Goal: Information Seeking & Learning: Find specific fact

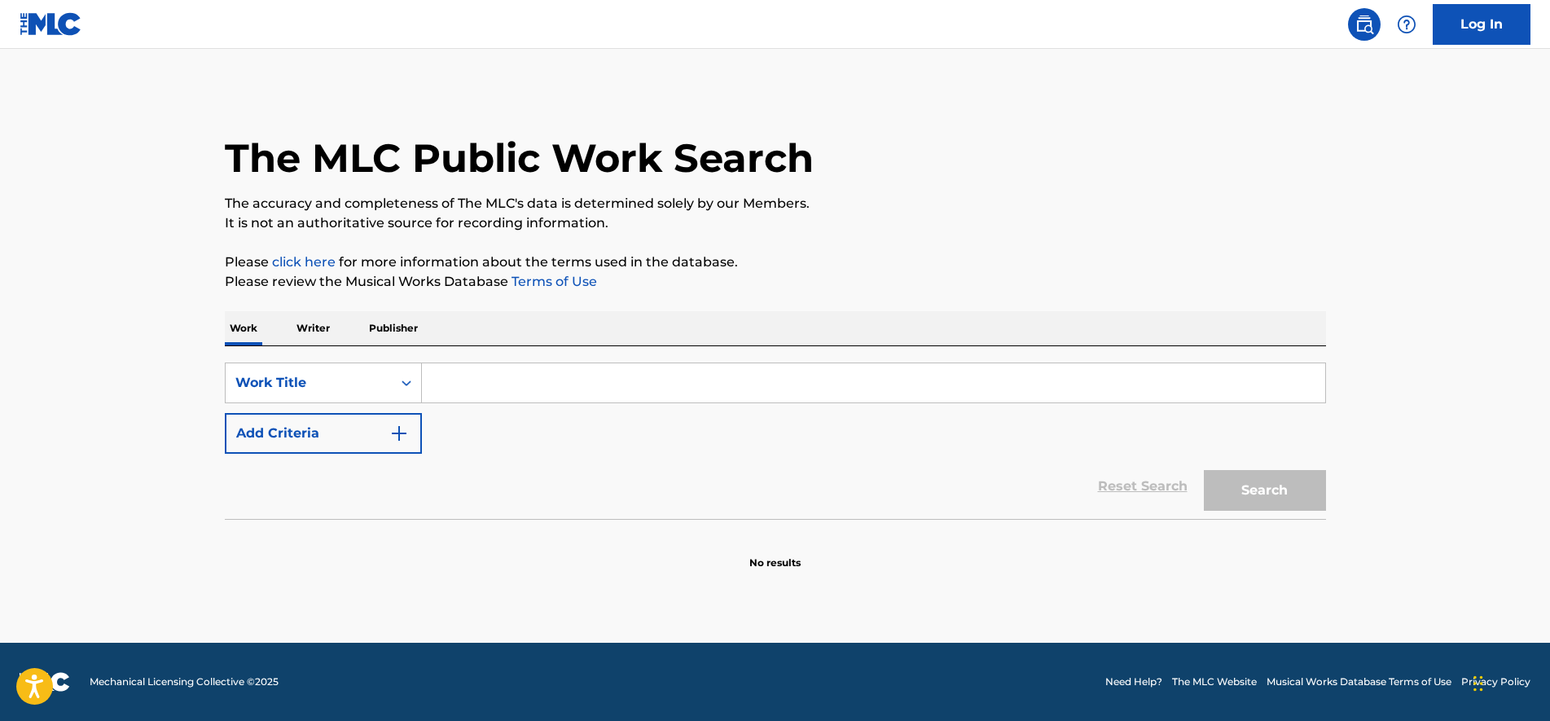
click at [491, 380] on input "Search Form" at bounding box center [873, 382] width 903 height 39
paste input "Quiero Bailar"
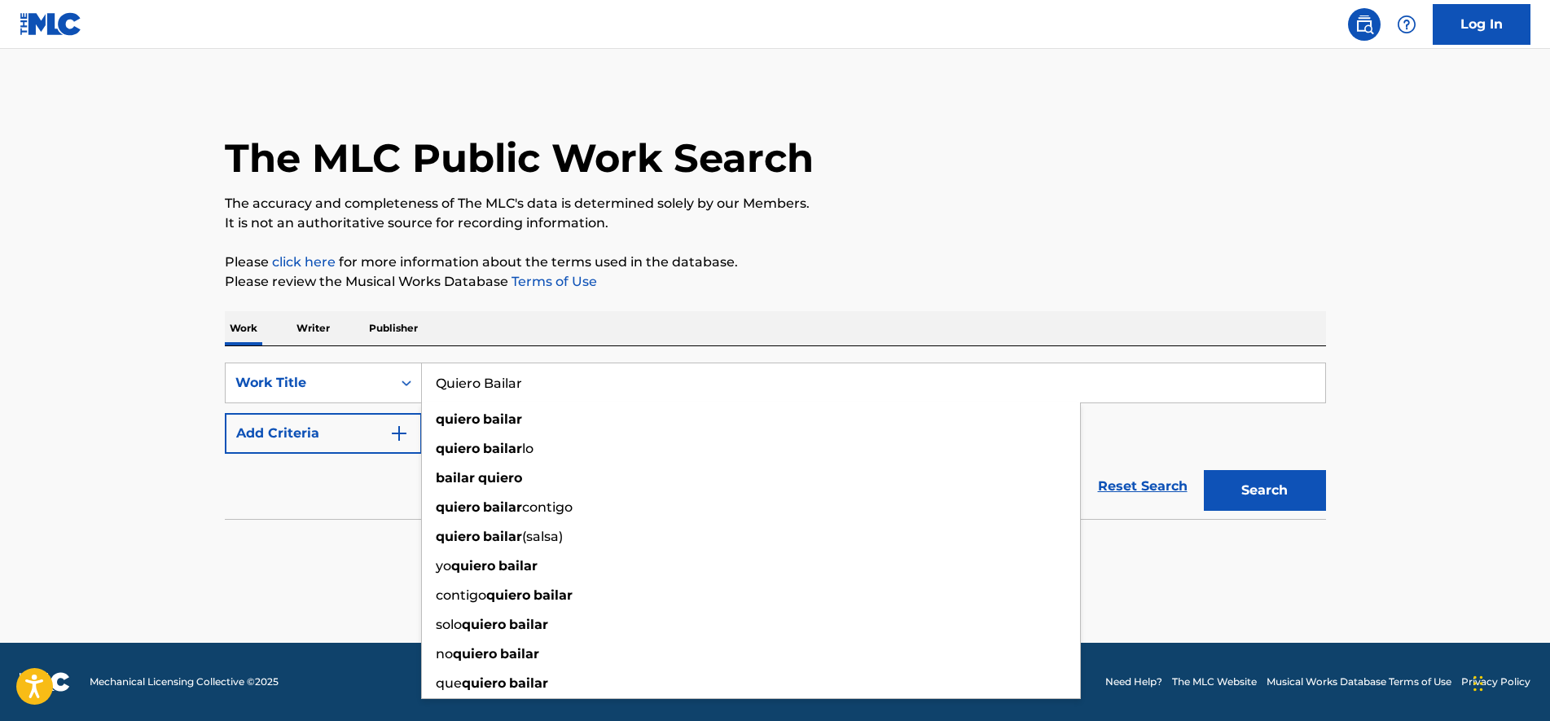
type input "Quiero Bailar"
click at [597, 331] on div "Work Writer Publisher" at bounding box center [775, 328] width 1101 height 34
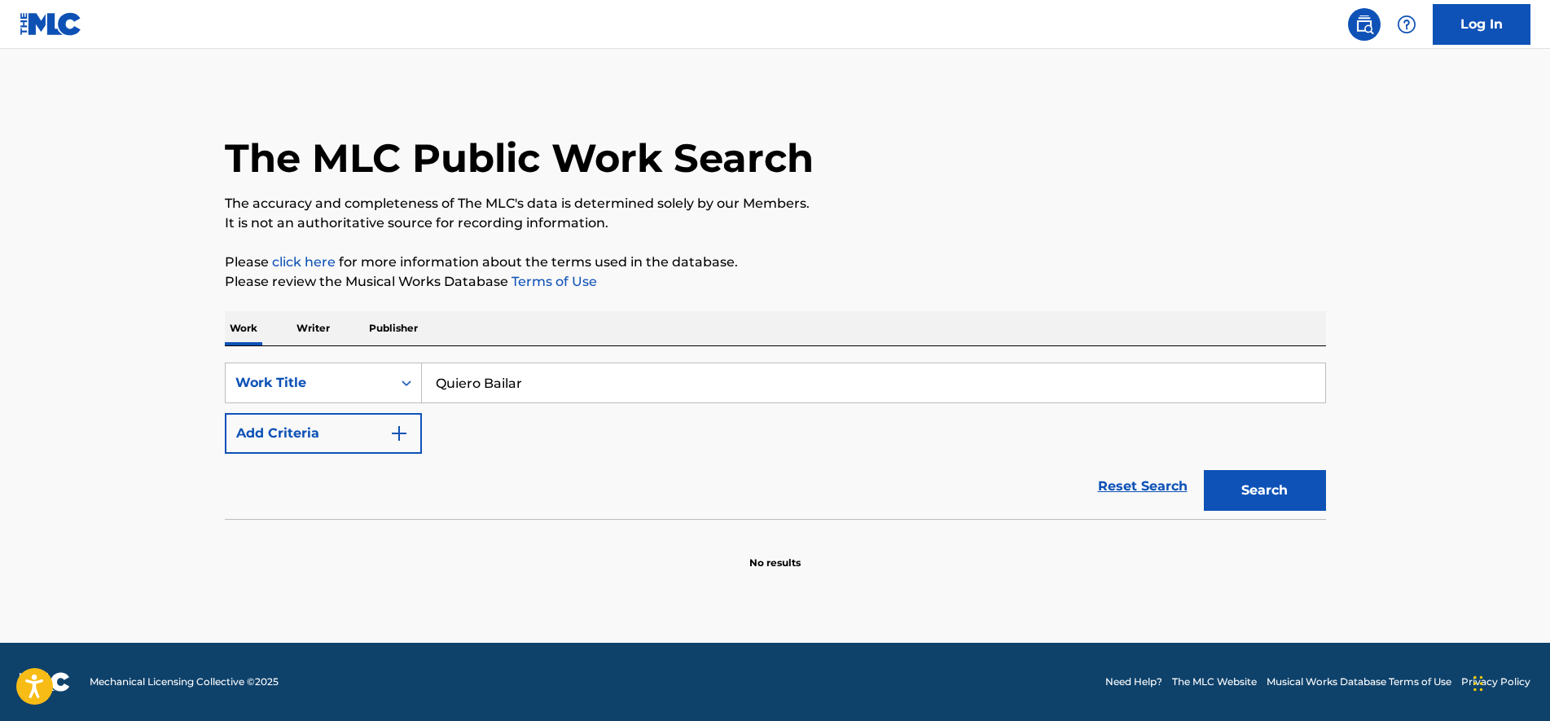
click at [312, 442] on button "Add Criteria" at bounding box center [323, 433] width 197 height 41
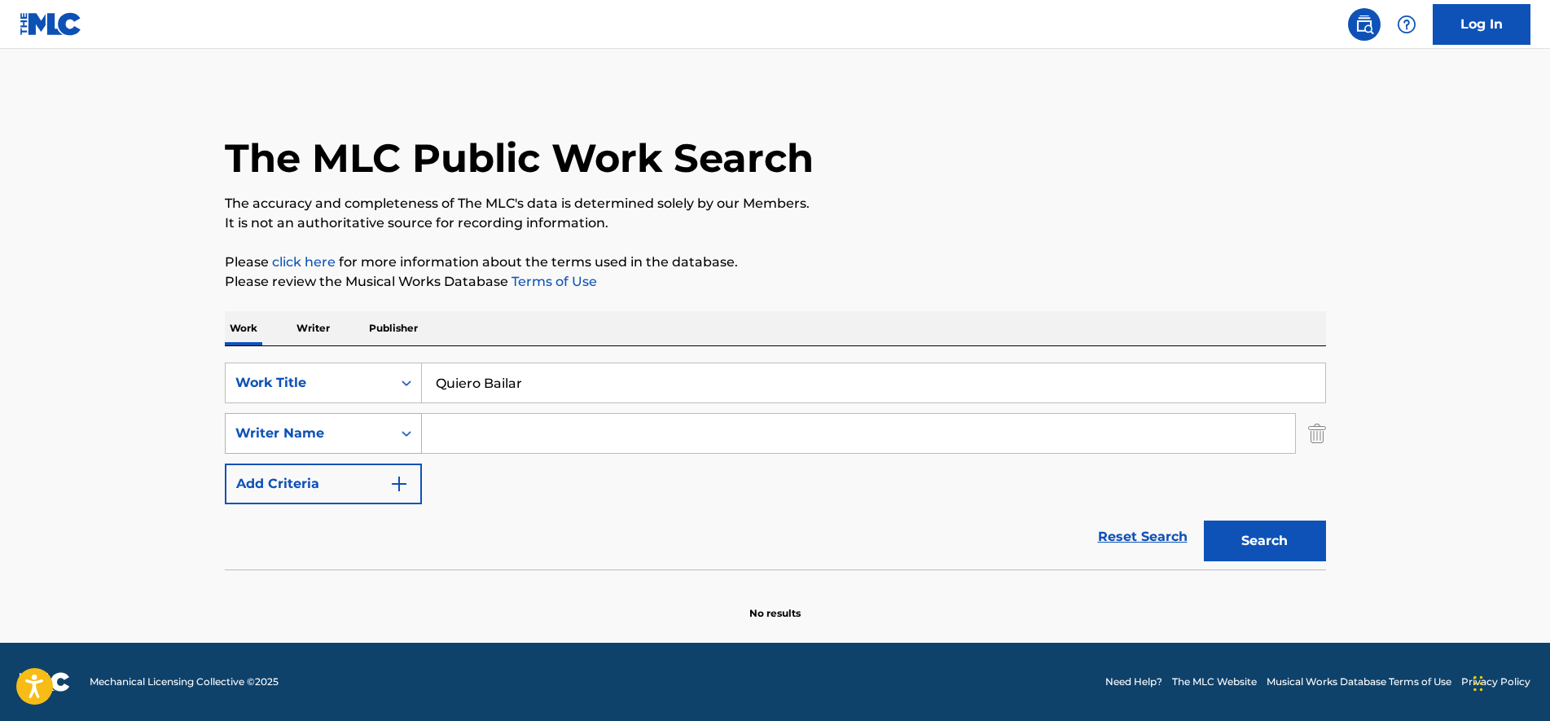
click at [339, 432] on div "Writer Name" at bounding box center [308, 434] width 147 height 20
click at [565, 444] on input "Search Form" at bounding box center [858, 433] width 873 height 39
paste input "Darlene"
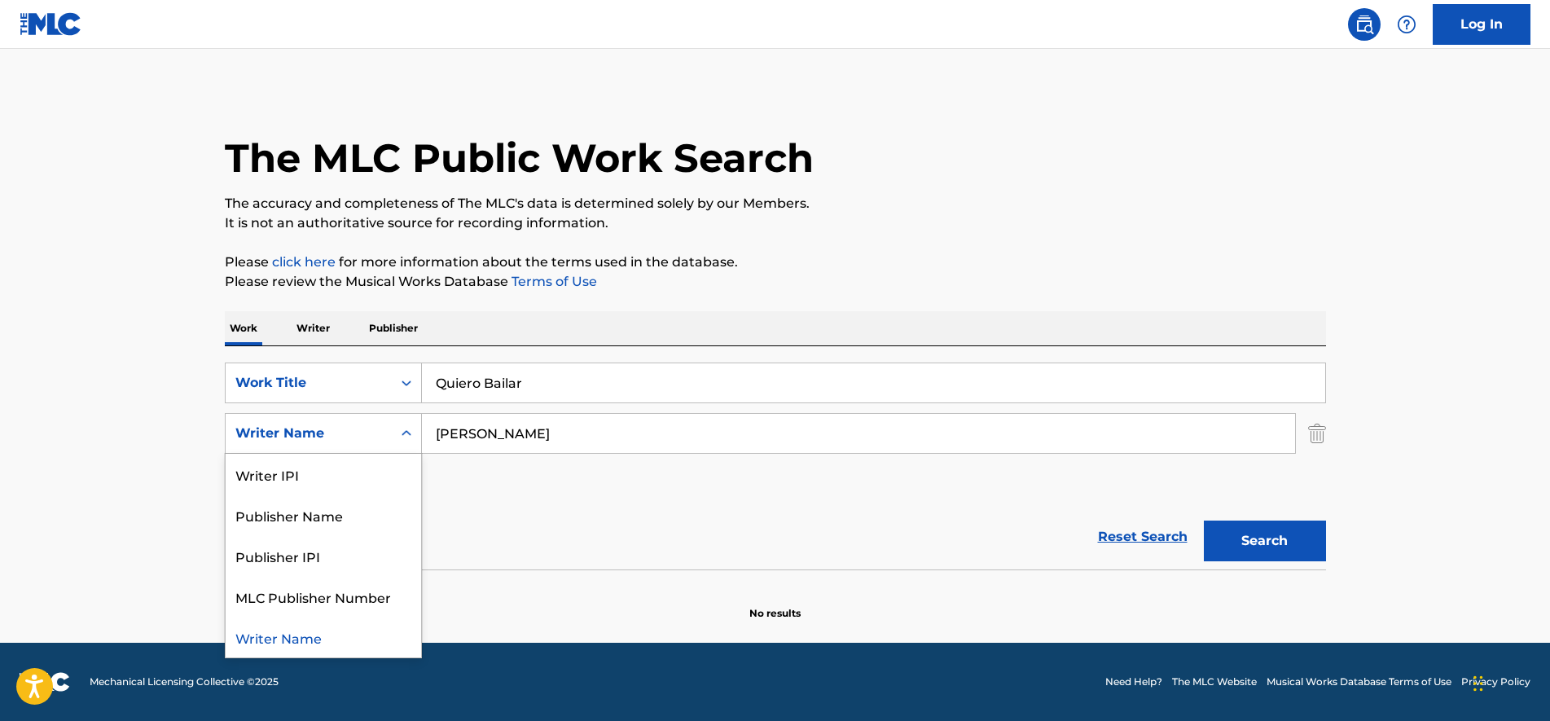
click at [371, 429] on div "Writer Name" at bounding box center [308, 434] width 147 height 20
click at [556, 428] on input "Darlene" at bounding box center [858, 433] width 873 height 39
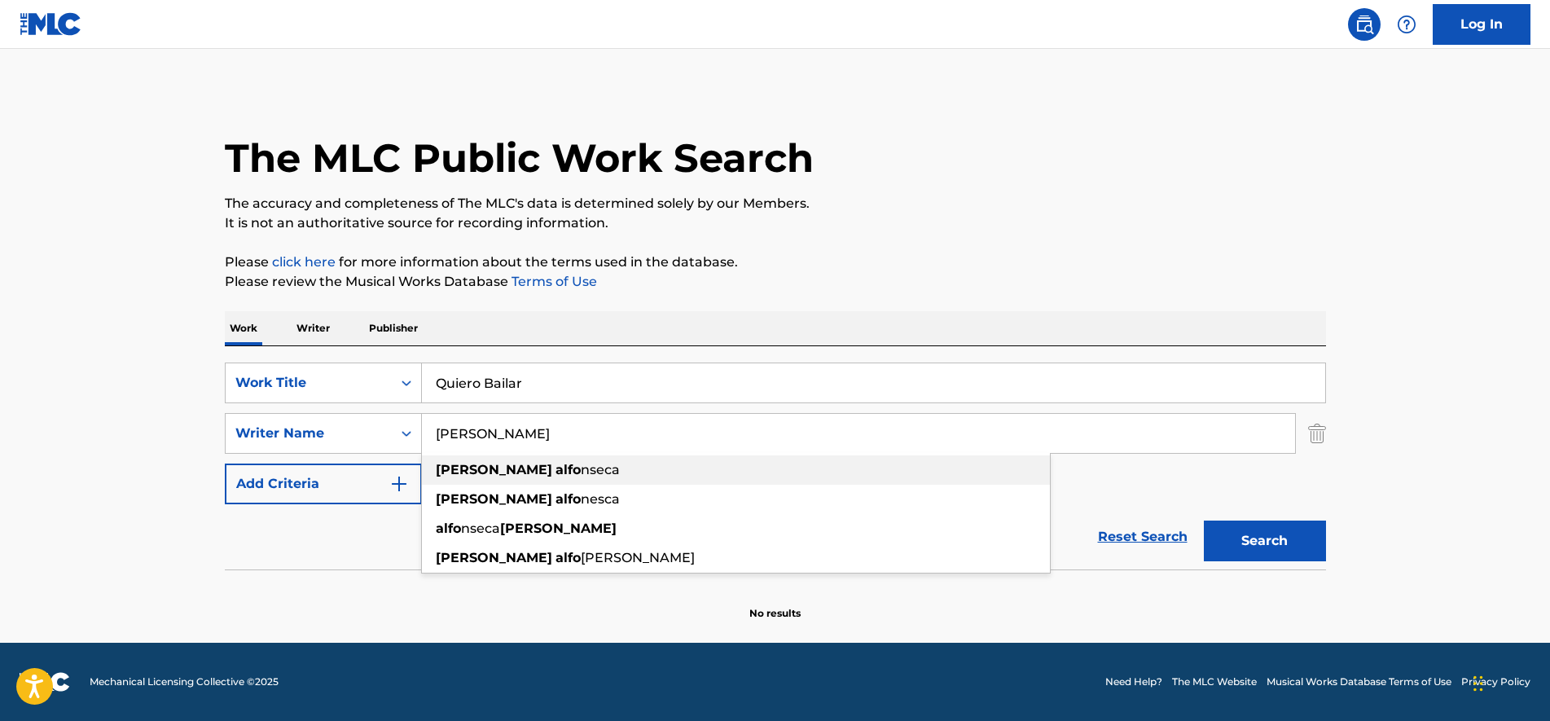
click at [586, 465] on div "darlene alfo nseca" at bounding box center [736, 469] width 628 height 29
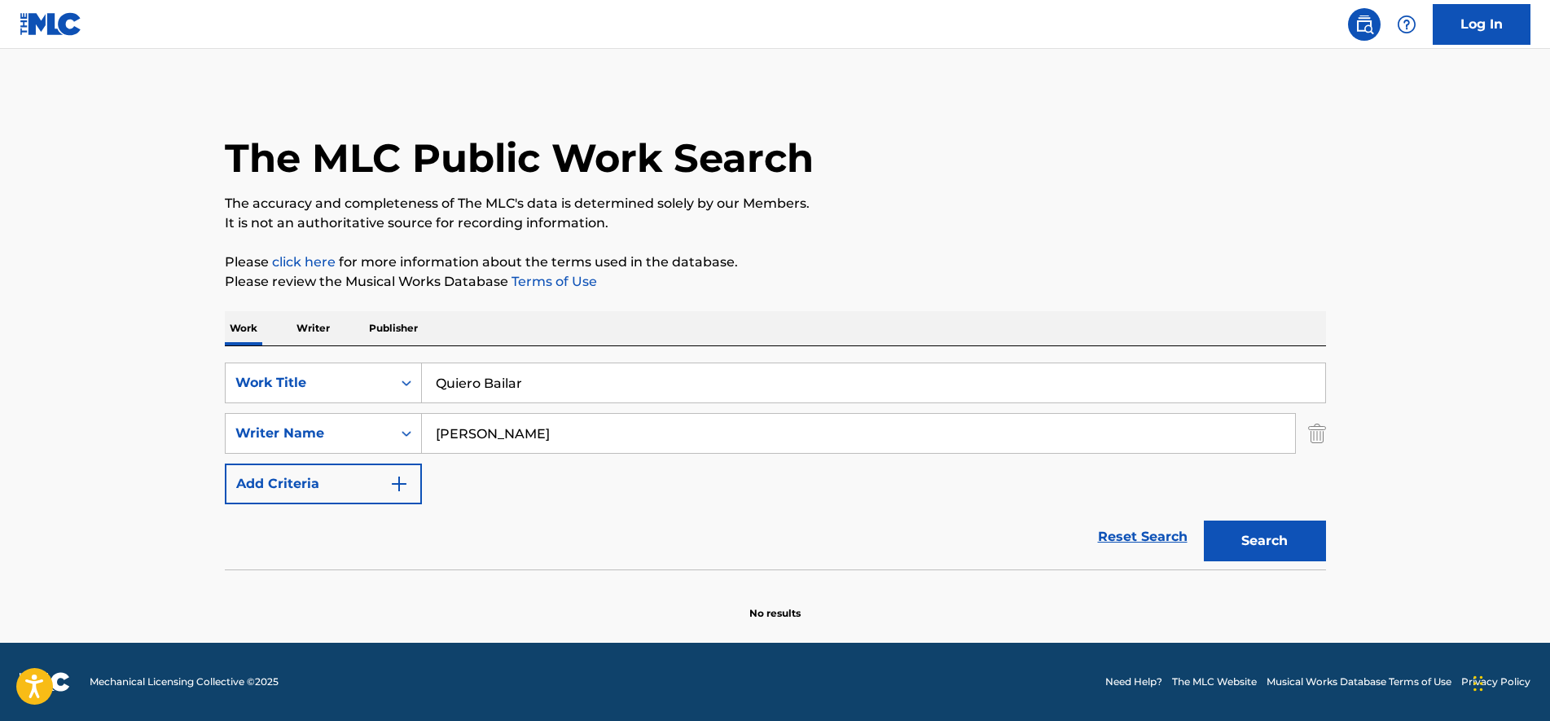
click at [1237, 543] on button "Search" at bounding box center [1265, 541] width 122 height 41
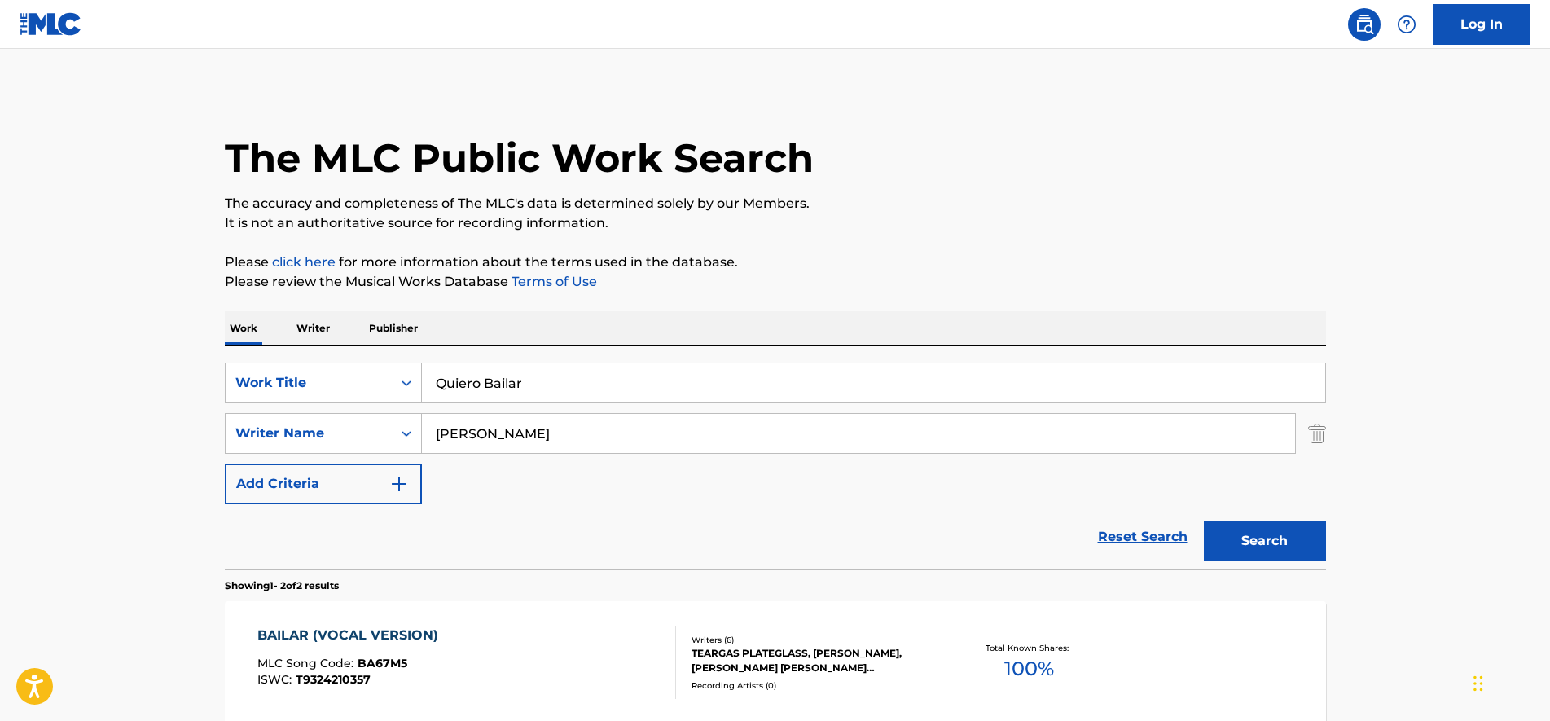
scroll to position [204, 0]
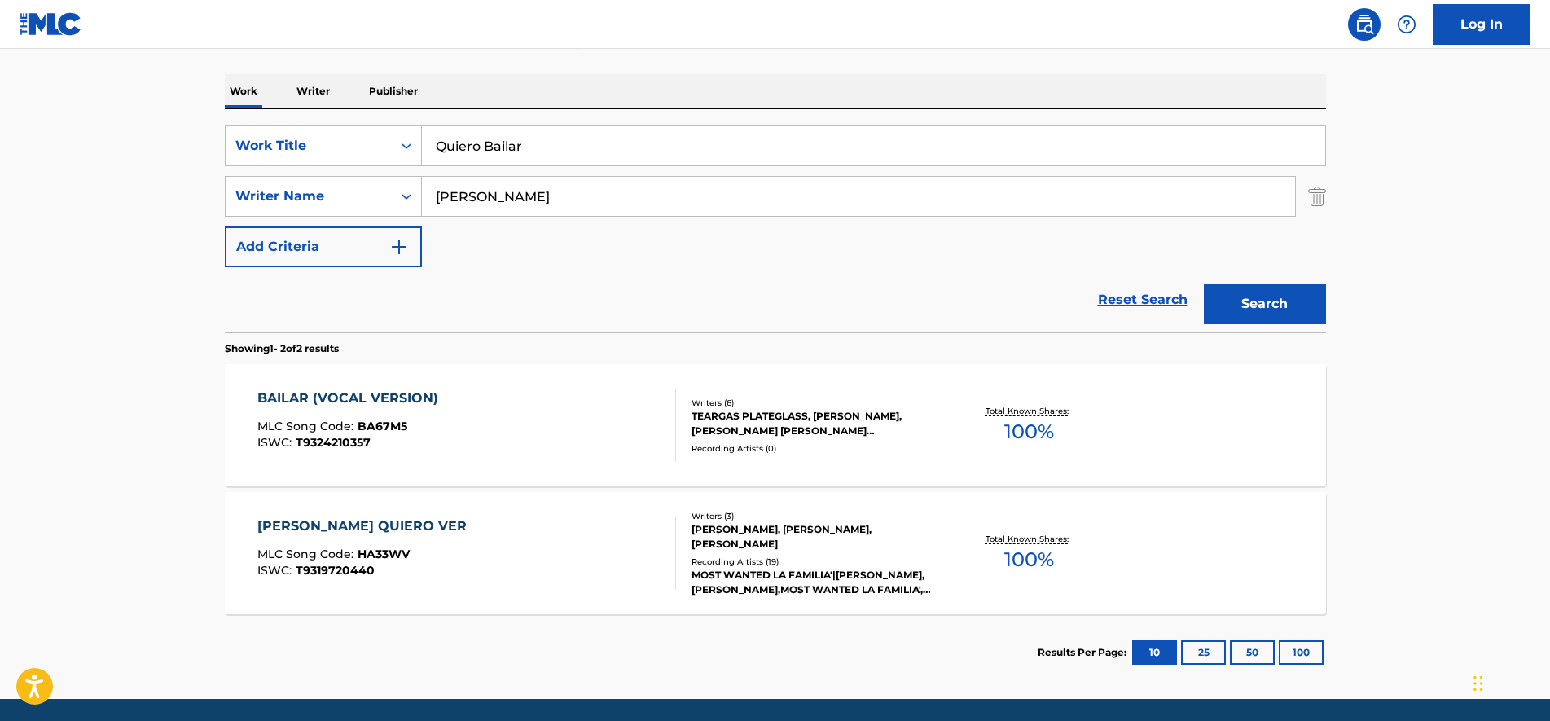
drag, startPoint x: 637, startPoint y: 347, endPoint x: 637, endPoint y: 376, distance: 29.3
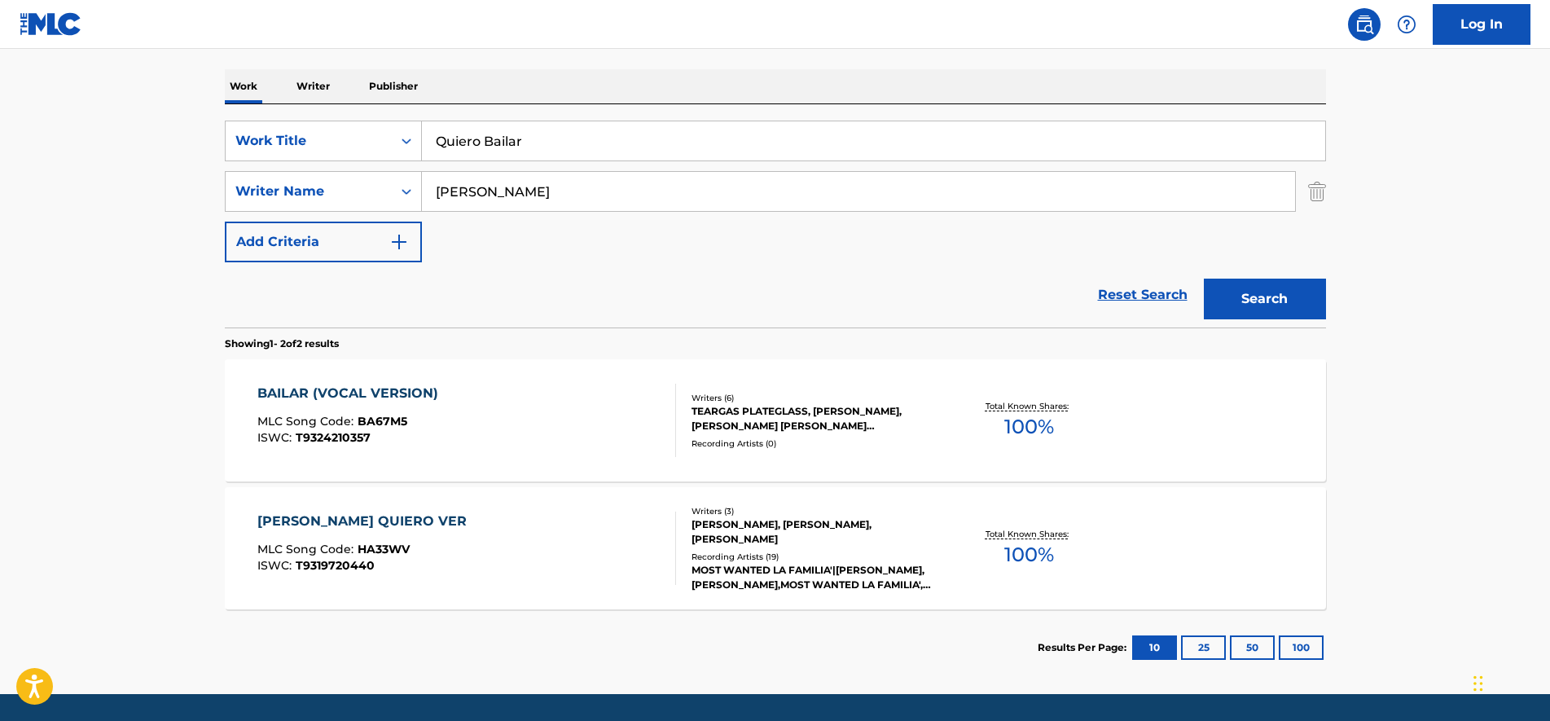
scroll to position [38, 0]
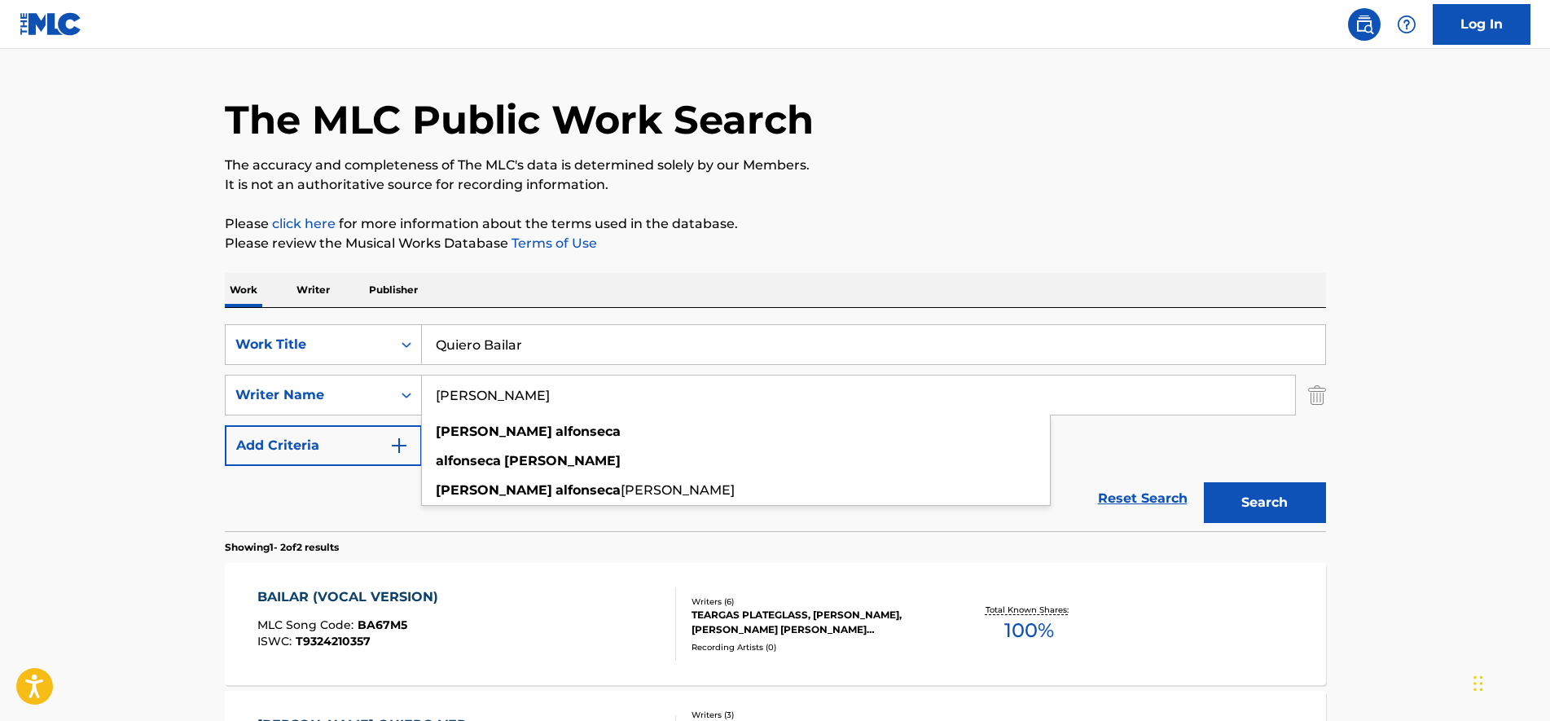
click at [609, 398] on input "darlene alfonseca" at bounding box center [858, 395] width 873 height 39
click at [609, 494] on div "darlene alfonseca diaz" at bounding box center [736, 490] width 628 height 29
type input "darlene alfonseca diaz"
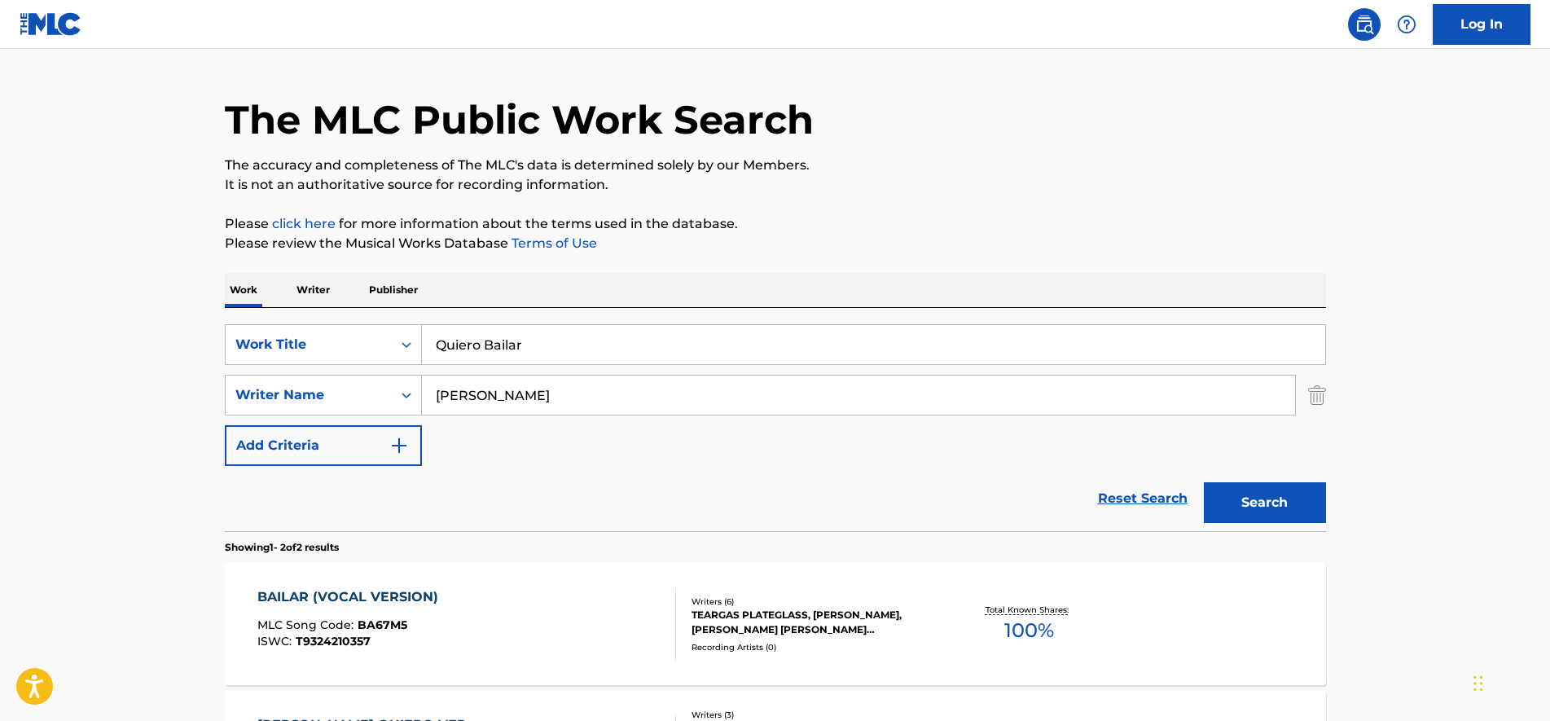
click at [1304, 513] on button "Search" at bounding box center [1265, 502] width 122 height 41
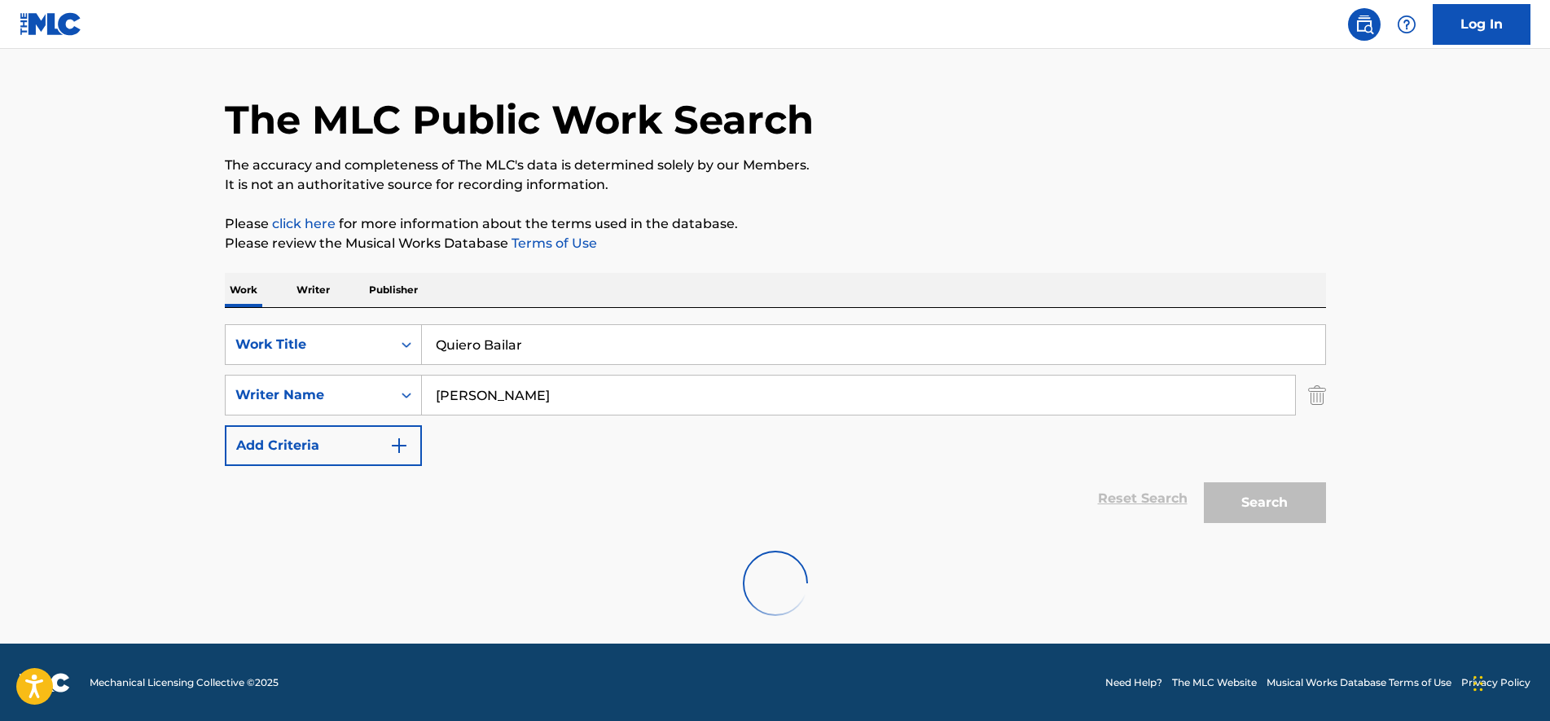
scroll to position [0, 0]
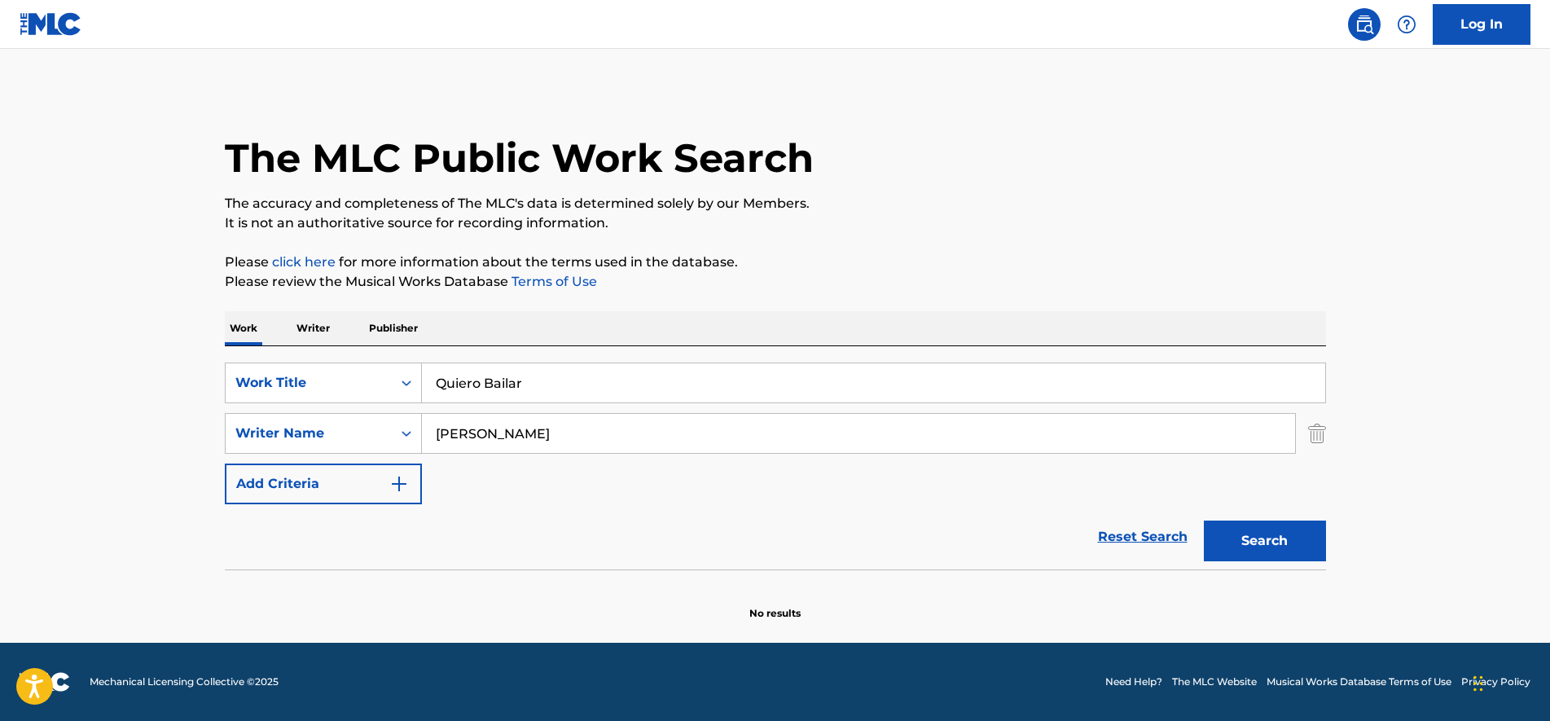
click at [315, 321] on p "Writer" at bounding box center [313, 328] width 43 height 34
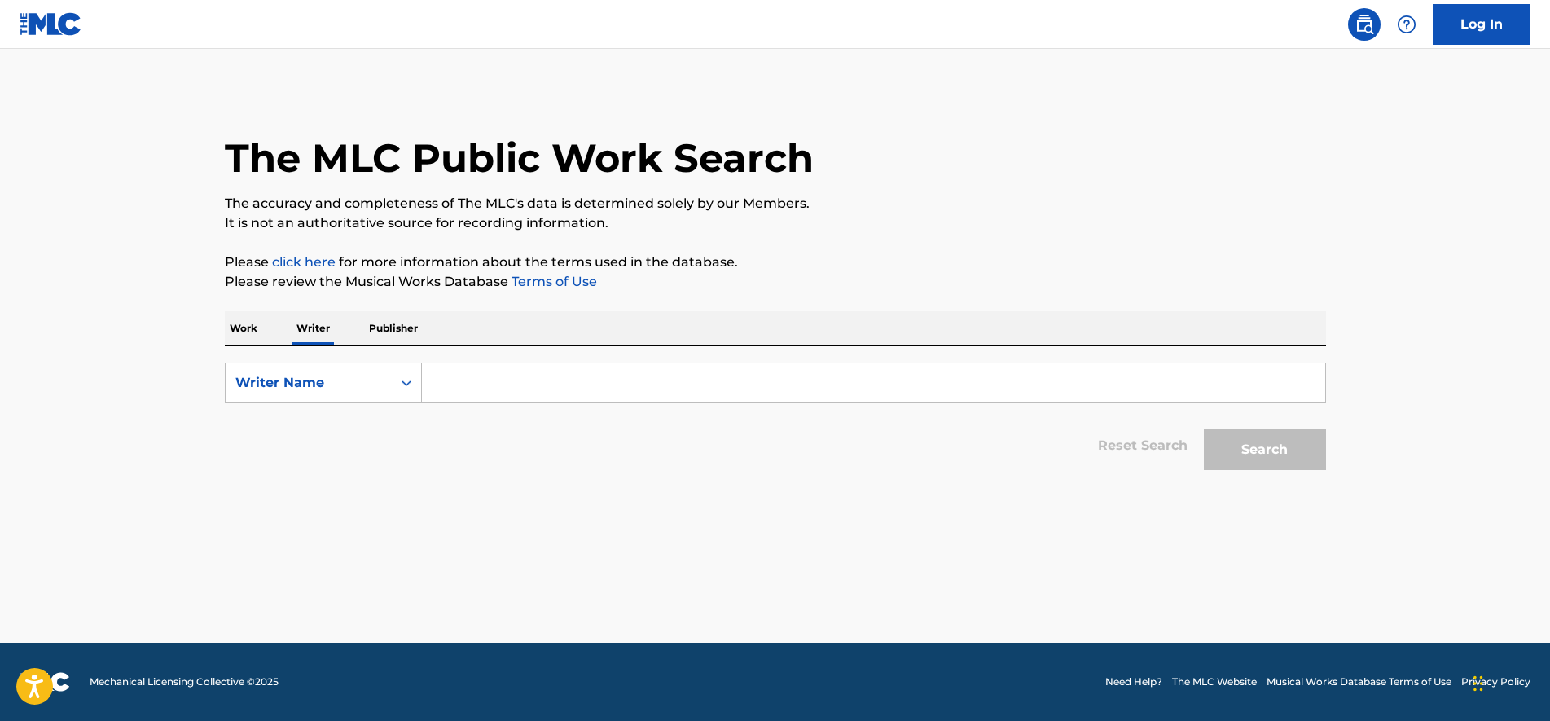
click at [508, 374] on input "Search Form" at bounding box center [873, 382] width 903 height 39
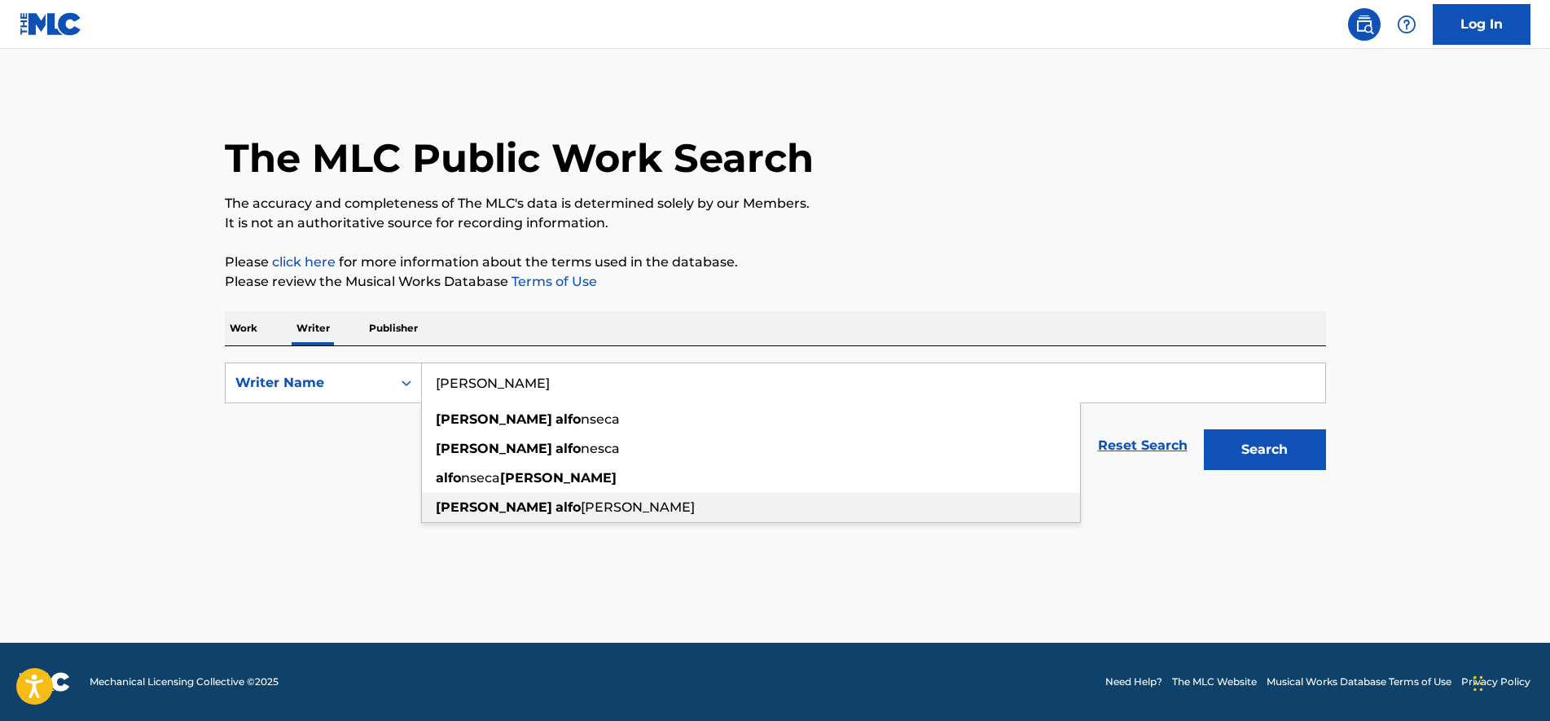
click at [611, 519] on div "darlene alfo nseca diaz" at bounding box center [751, 507] width 658 height 29
type input "darlene alfonseca diaz"
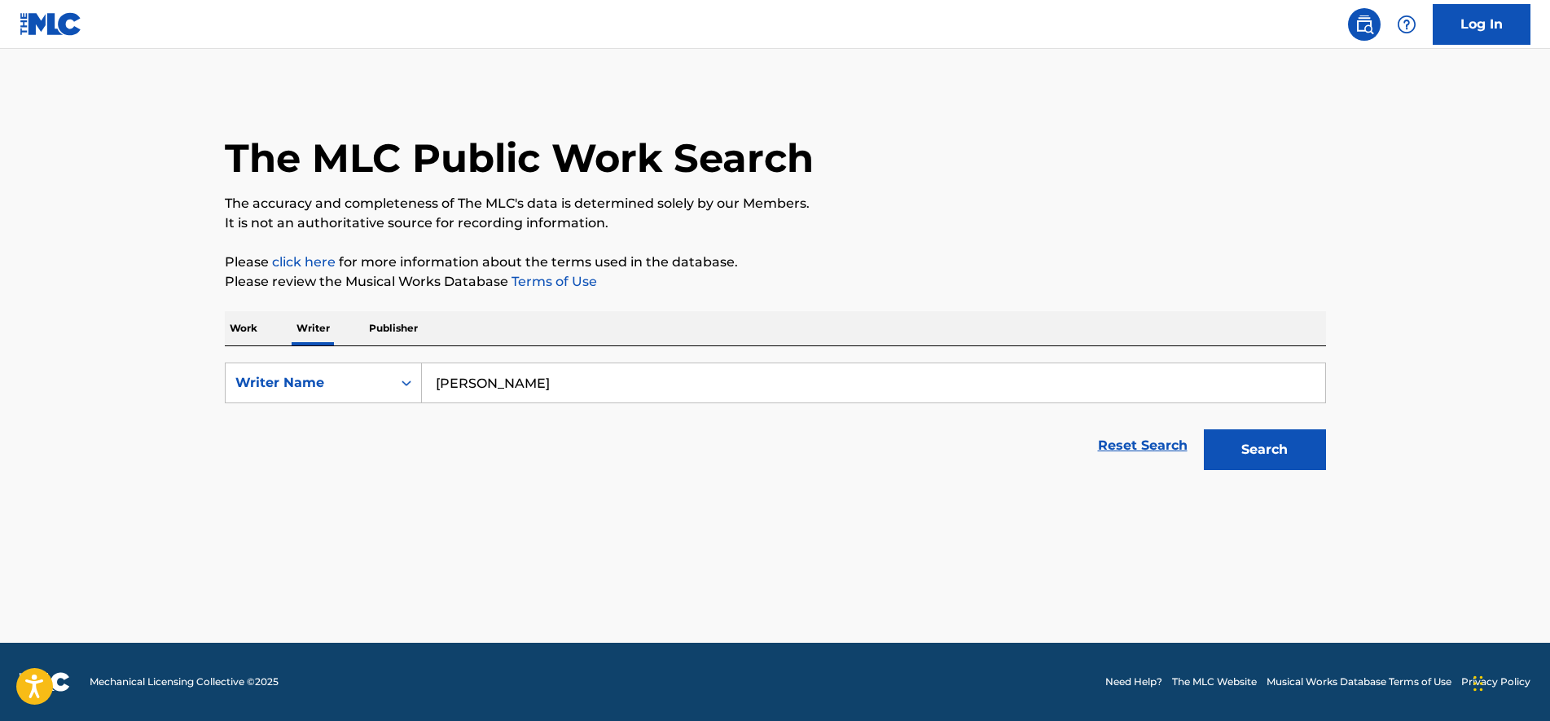
click at [1291, 447] on button "Search" at bounding box center [1265, 449] width 122 height 41
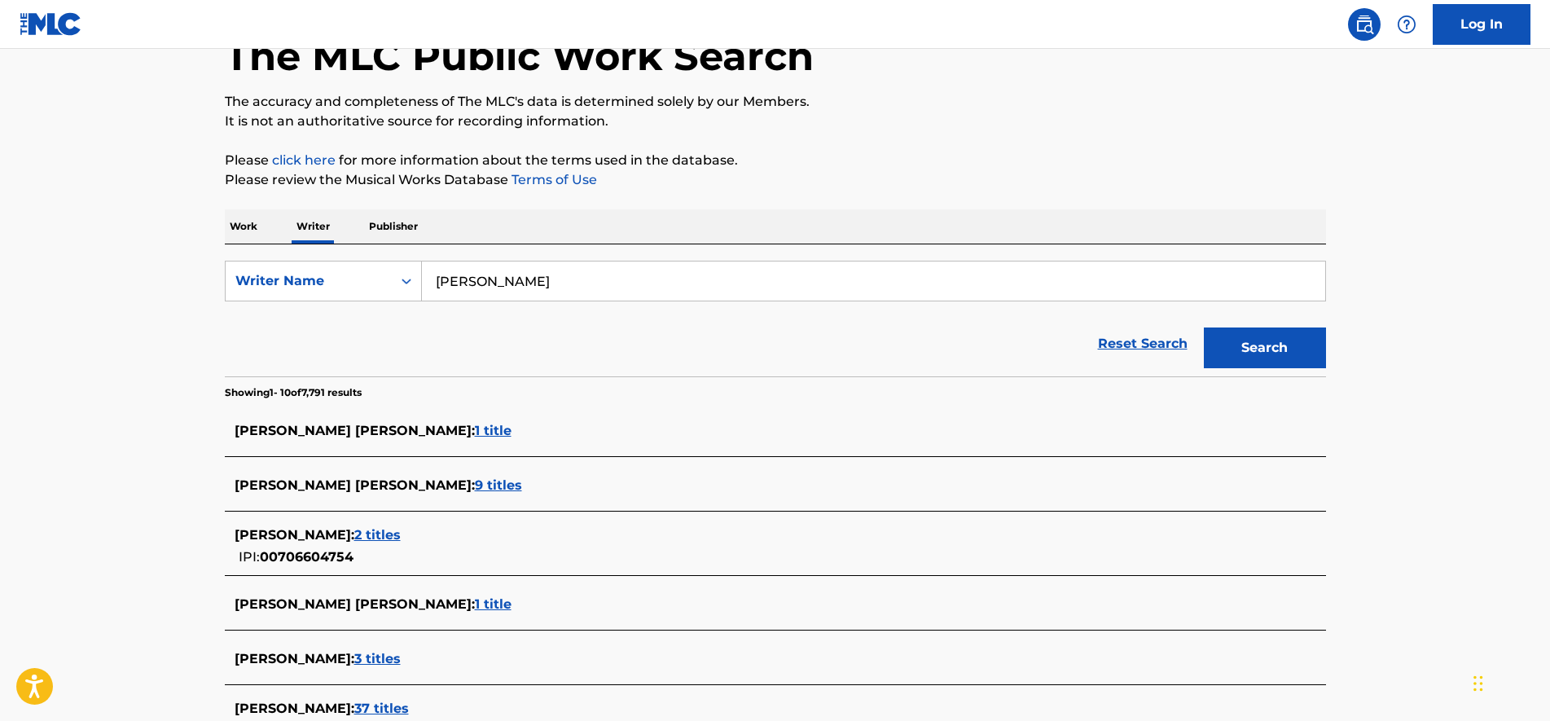
scroll to position [204, 0]
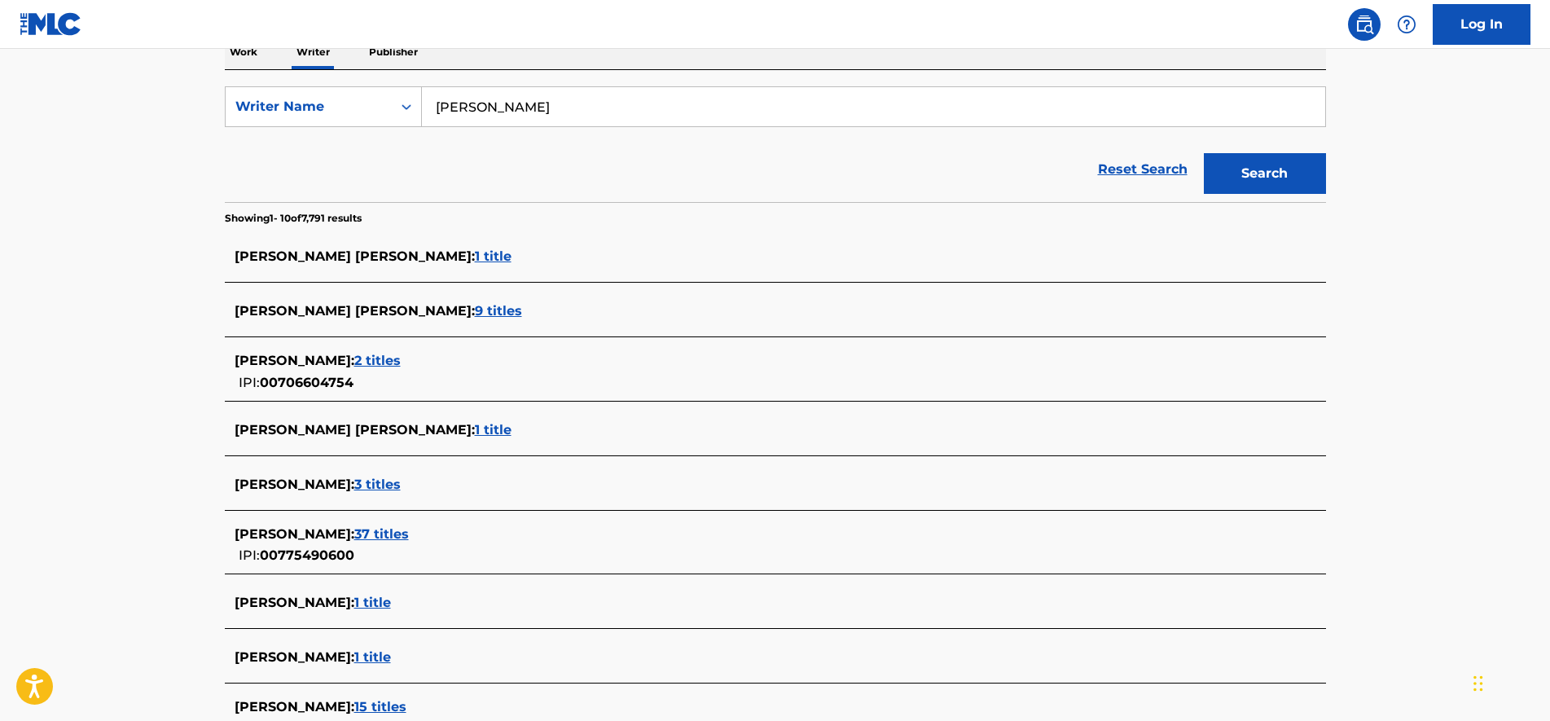
drag, startPoint x: 127, startPoint y: 305, endPoint x: 140, endPoint y: 340, distance: 37.4
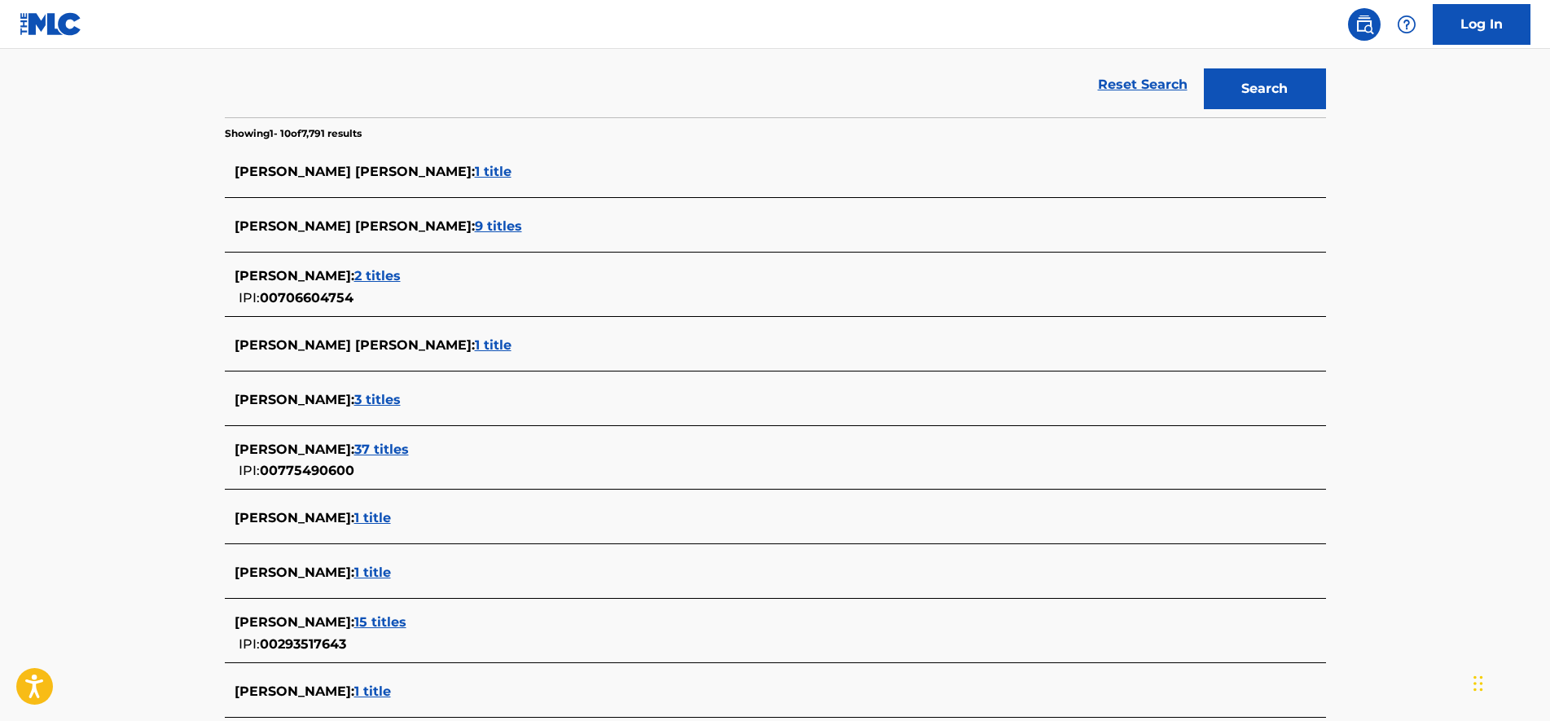
drag, startPoint x: 178, startPoint y: 256, endPoint x: 182, endPoint y: 285, distance: 29.7
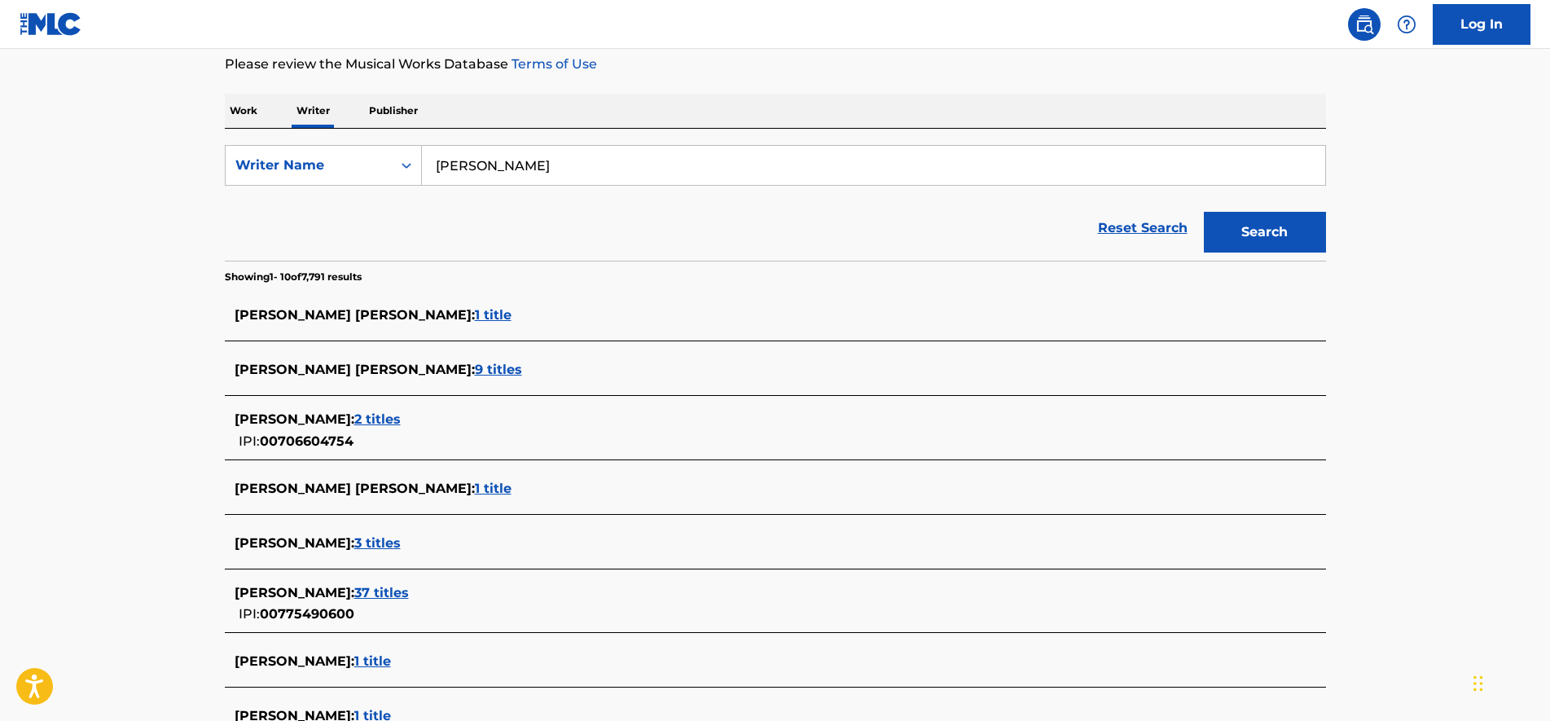
scroll to position [0, 0]
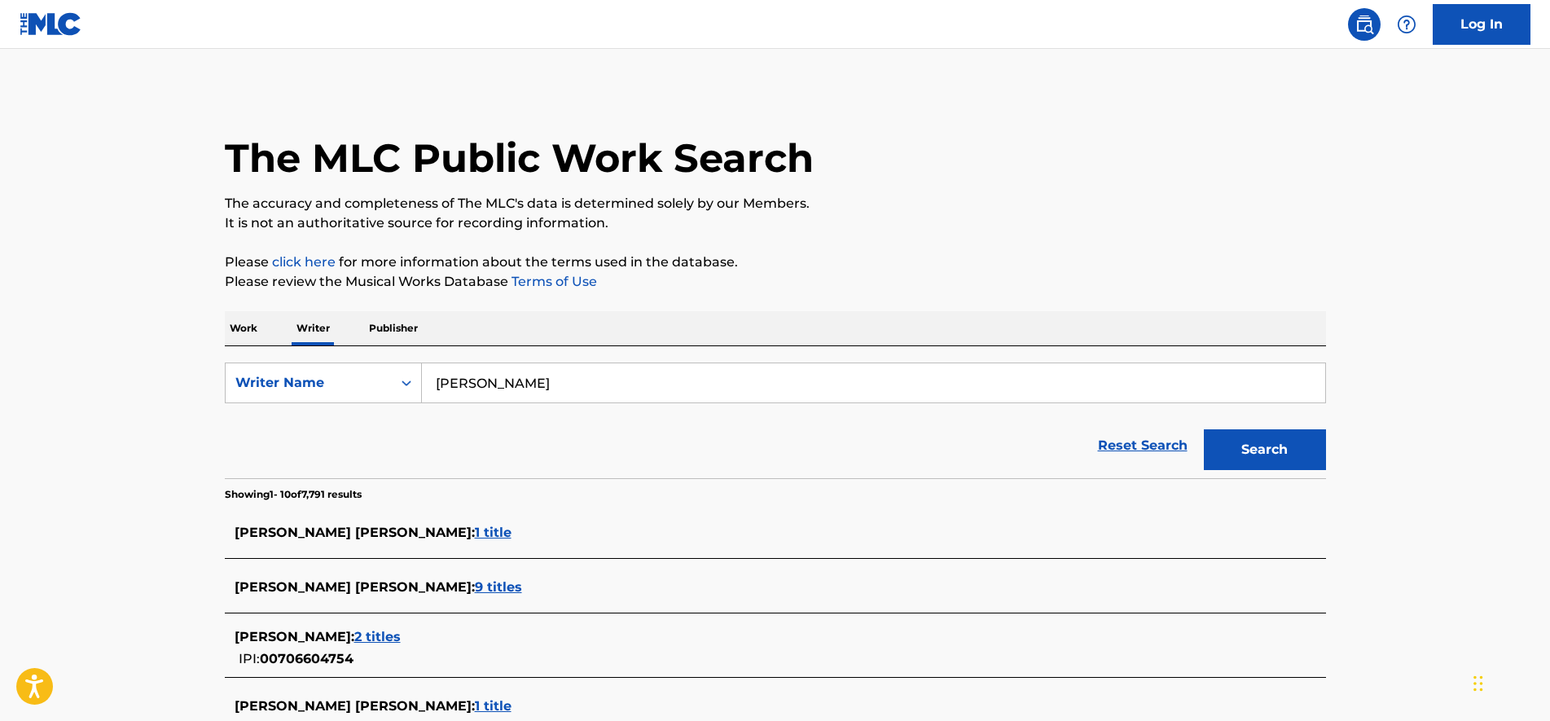
drag, startPoint x: 213, startPoint y: 448, endPoint x: 196, endPoint y: 273, distance: 176.0
click at [246, 326] on p "Work" at bounding box center [243, 328] width 37 height 34
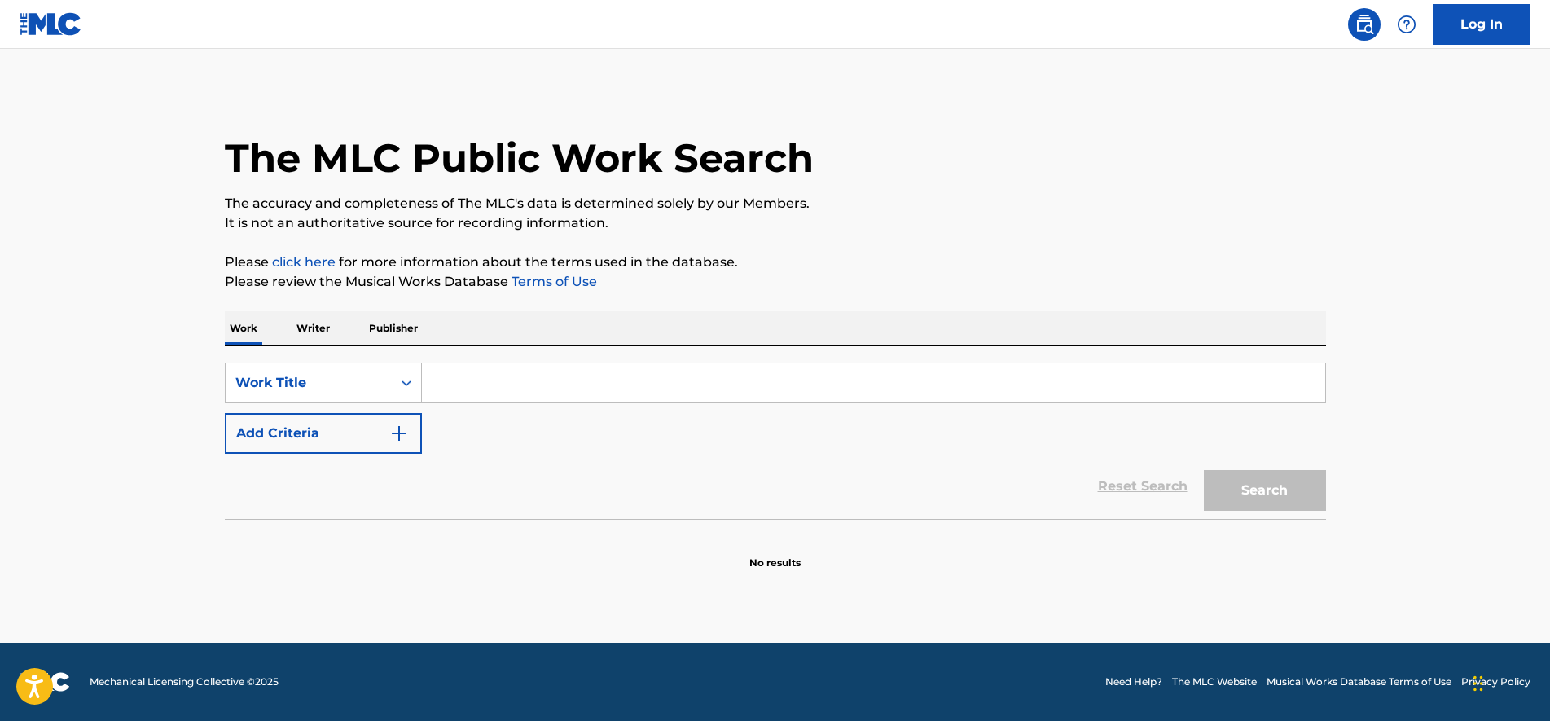
click at [464, 380] on input "Search Form" at bounding box center [873, 382] width 903 height 39
type input "d"
click at [295, 450] on button "Add Criteria" at bounding box center [323, 433] width 197 height 41
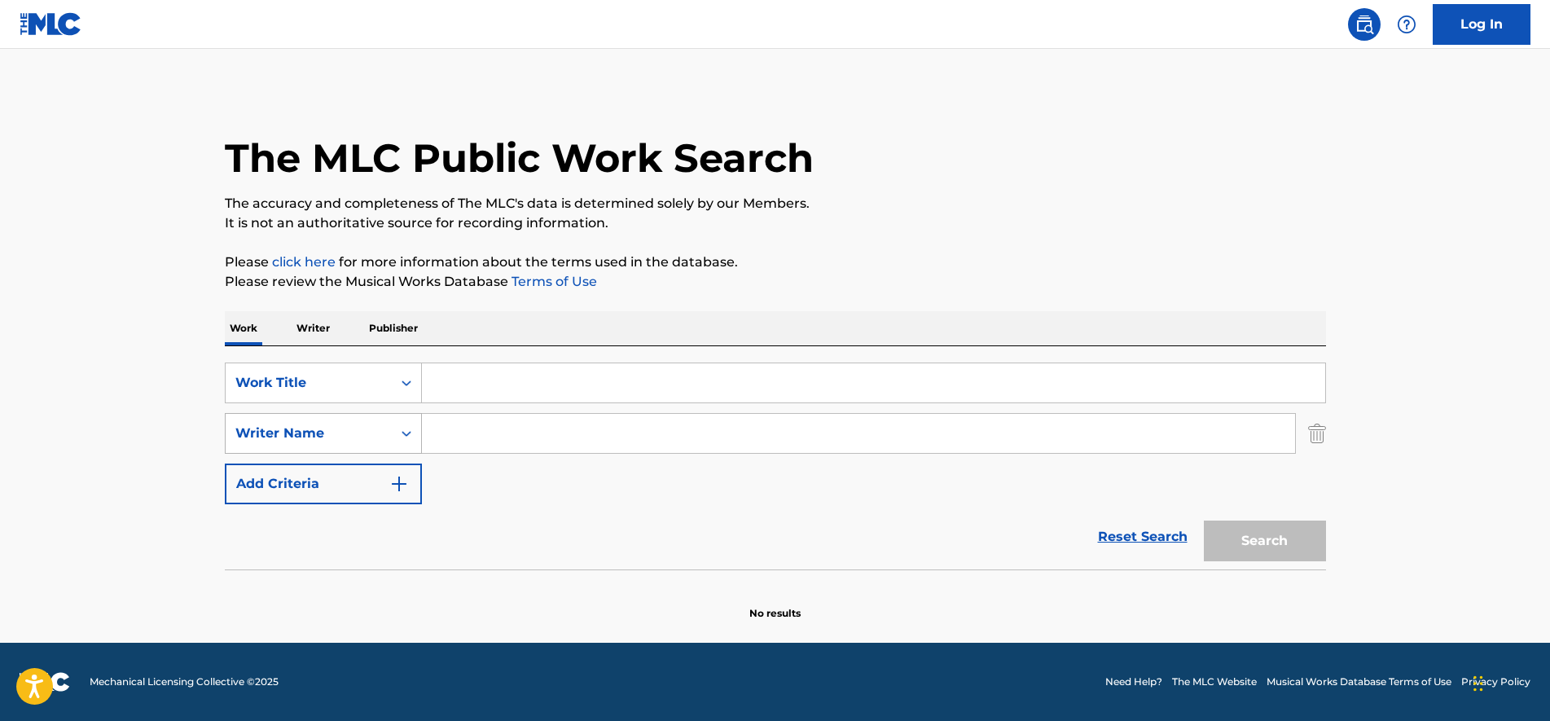
click at [337, 439] on div "Writer Name" at bounding box center [308, 434] width 147 height 20
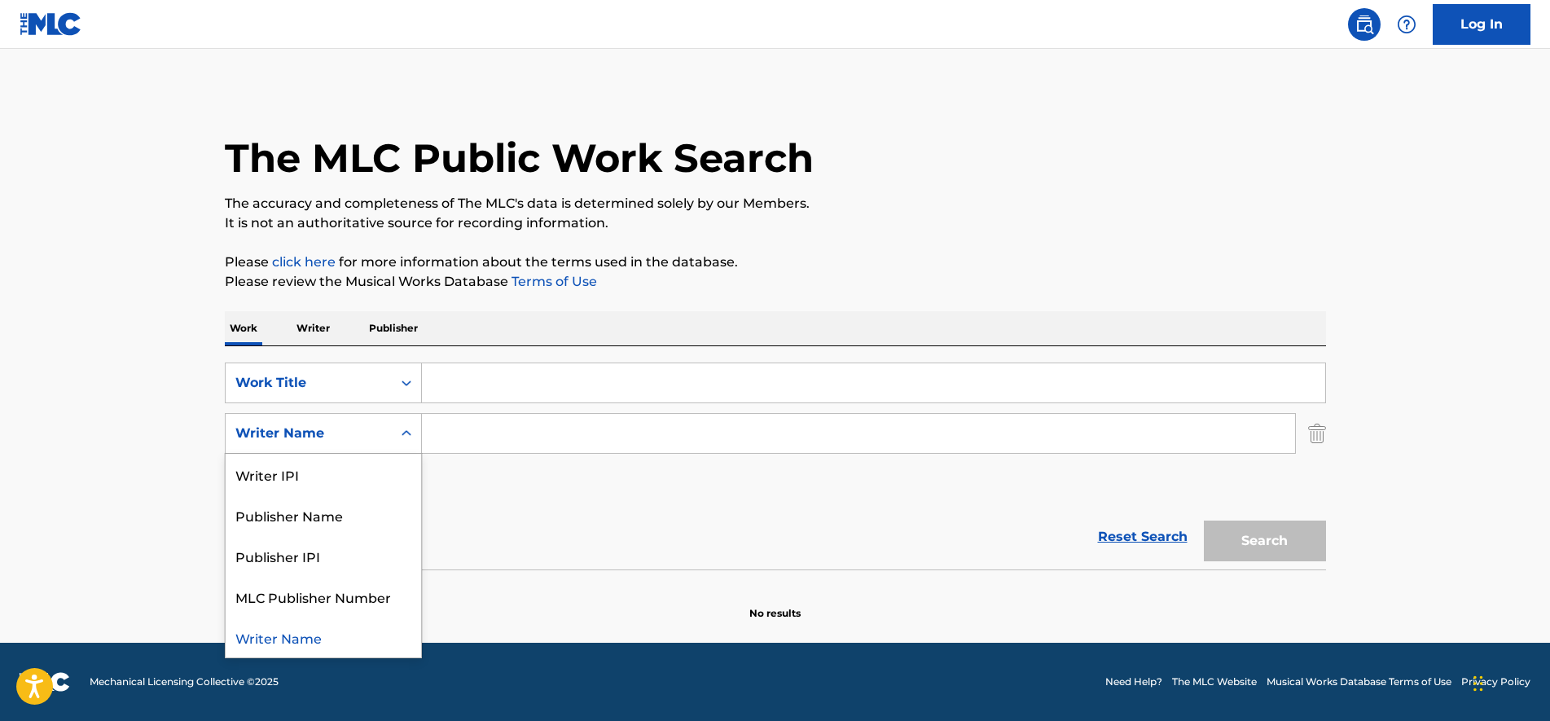
click at [474, 371] on input "Search Form" at bounding box center [873, 382] width 903 height 39
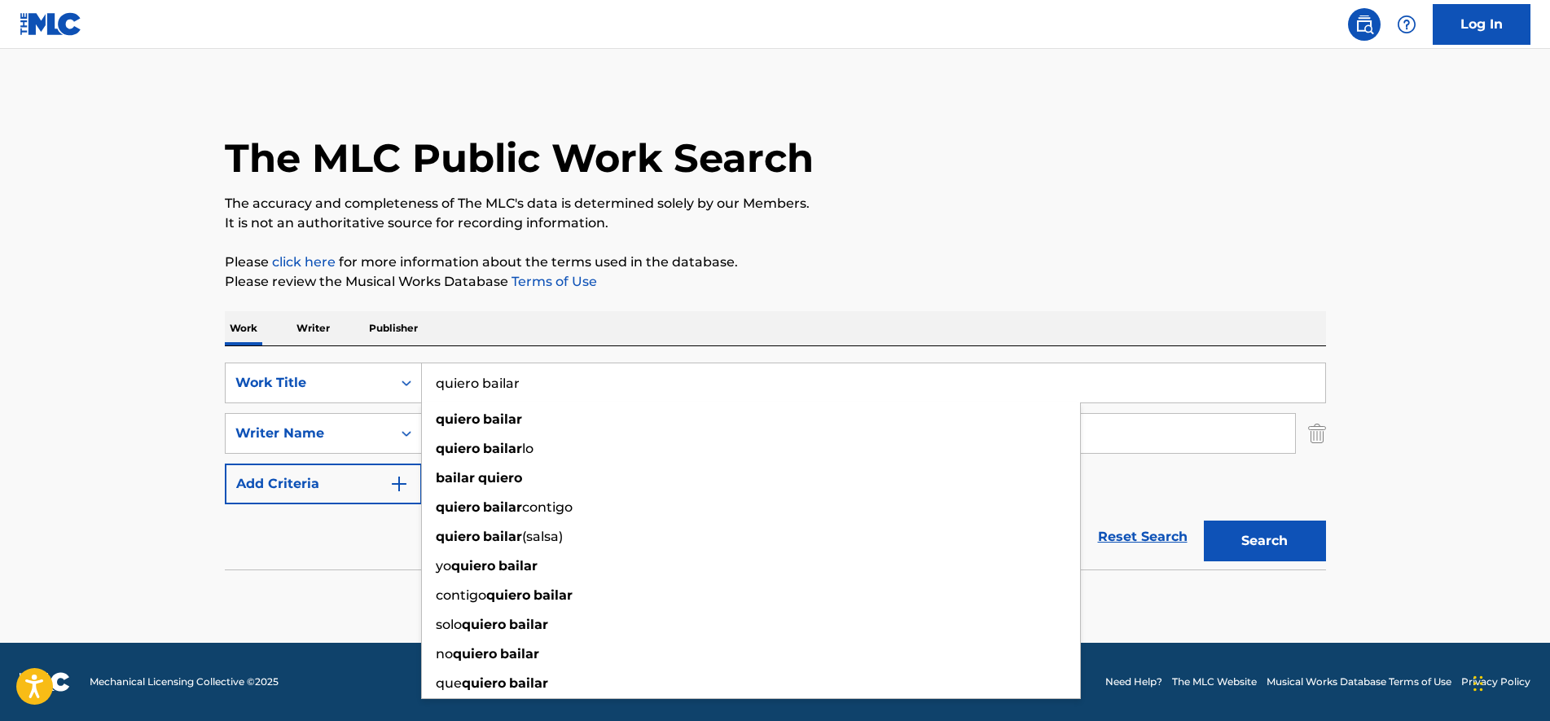
type input "quiero bailar"
click at [648, 339] on div "Work Writer Publisher" at bounding box center [775, 328] width 1101 height 34
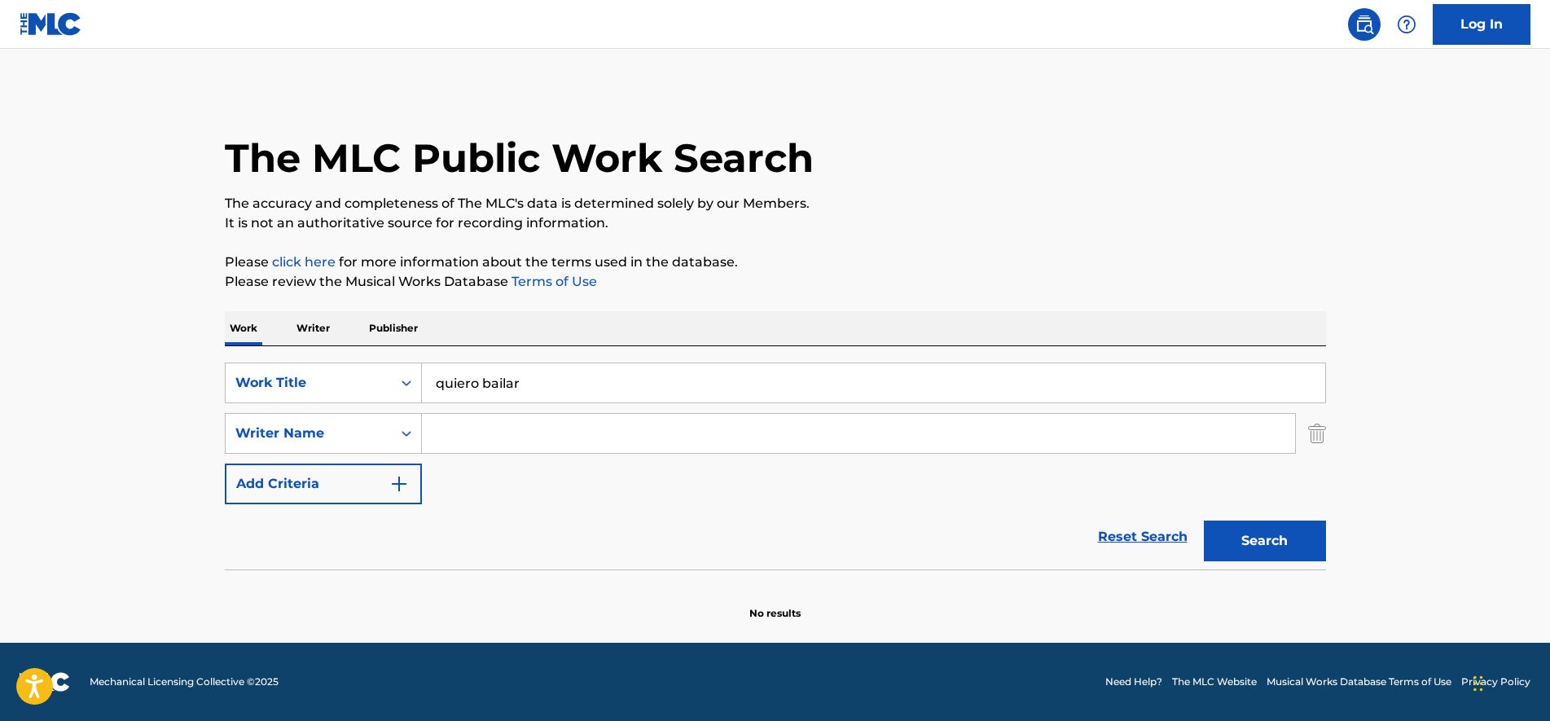
click at [525, 426] on input "Search Form" at bounding box center [858, 433] width 873 height 39
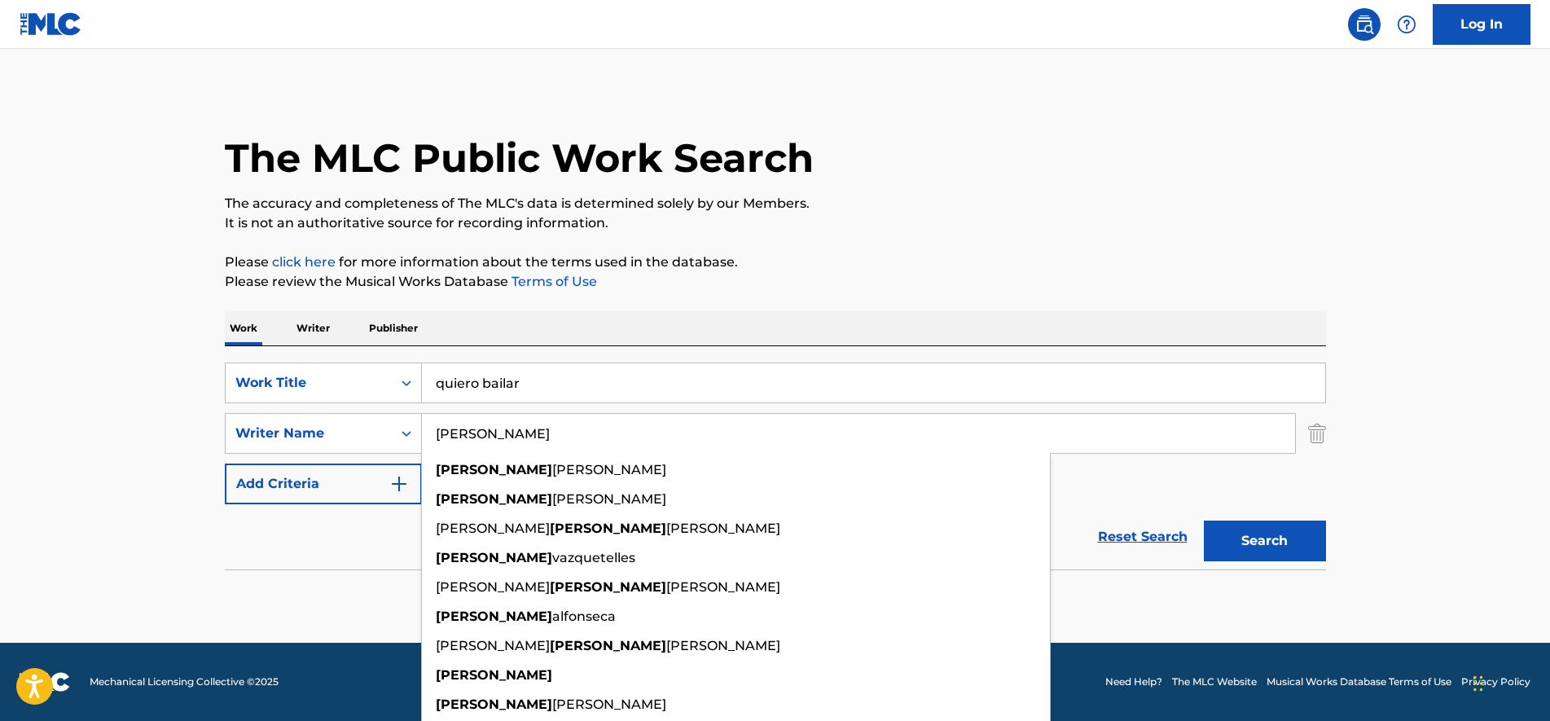
type input "darlene"
click at [1253, 538] on button "Search" at bounding box center [1265, 541] width 122 height 41
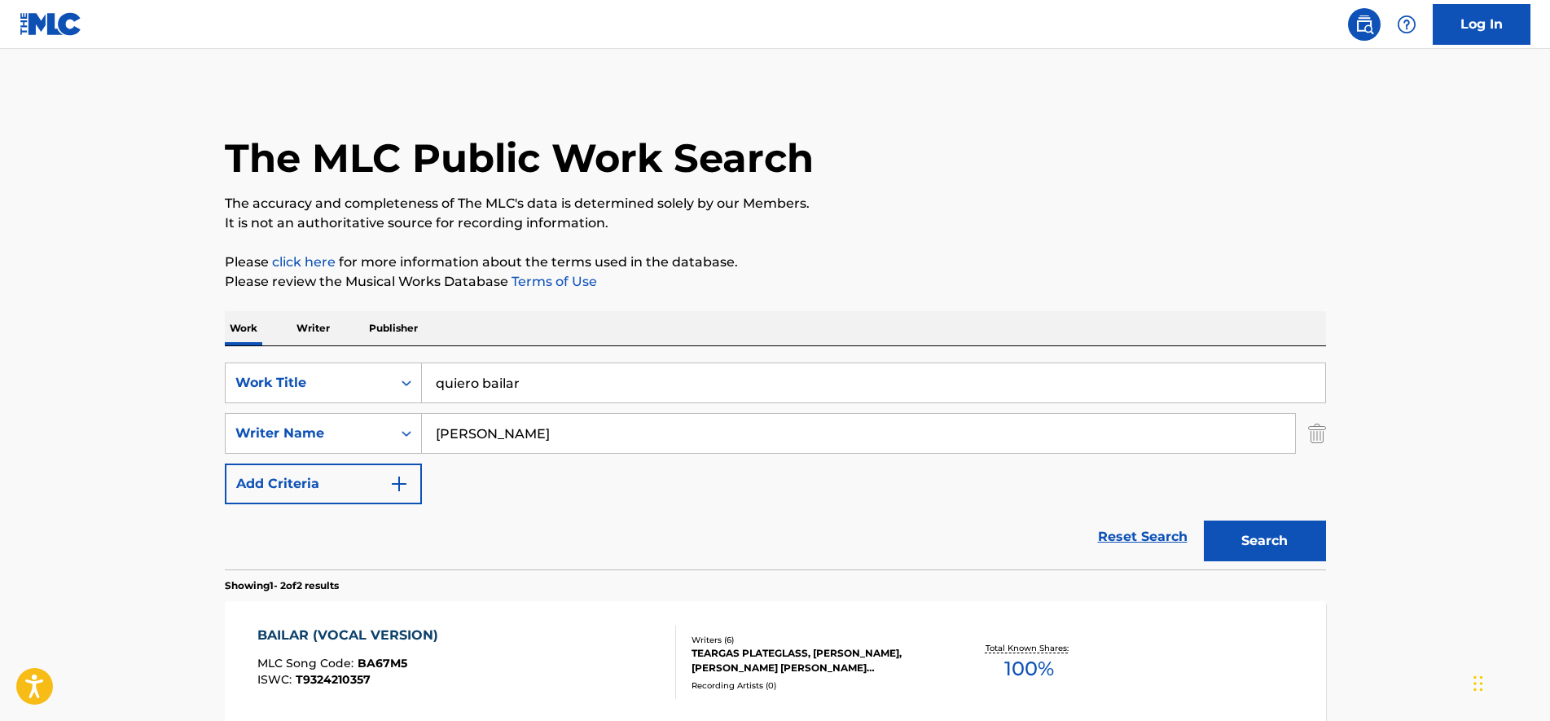
scroll to position [293, 0]
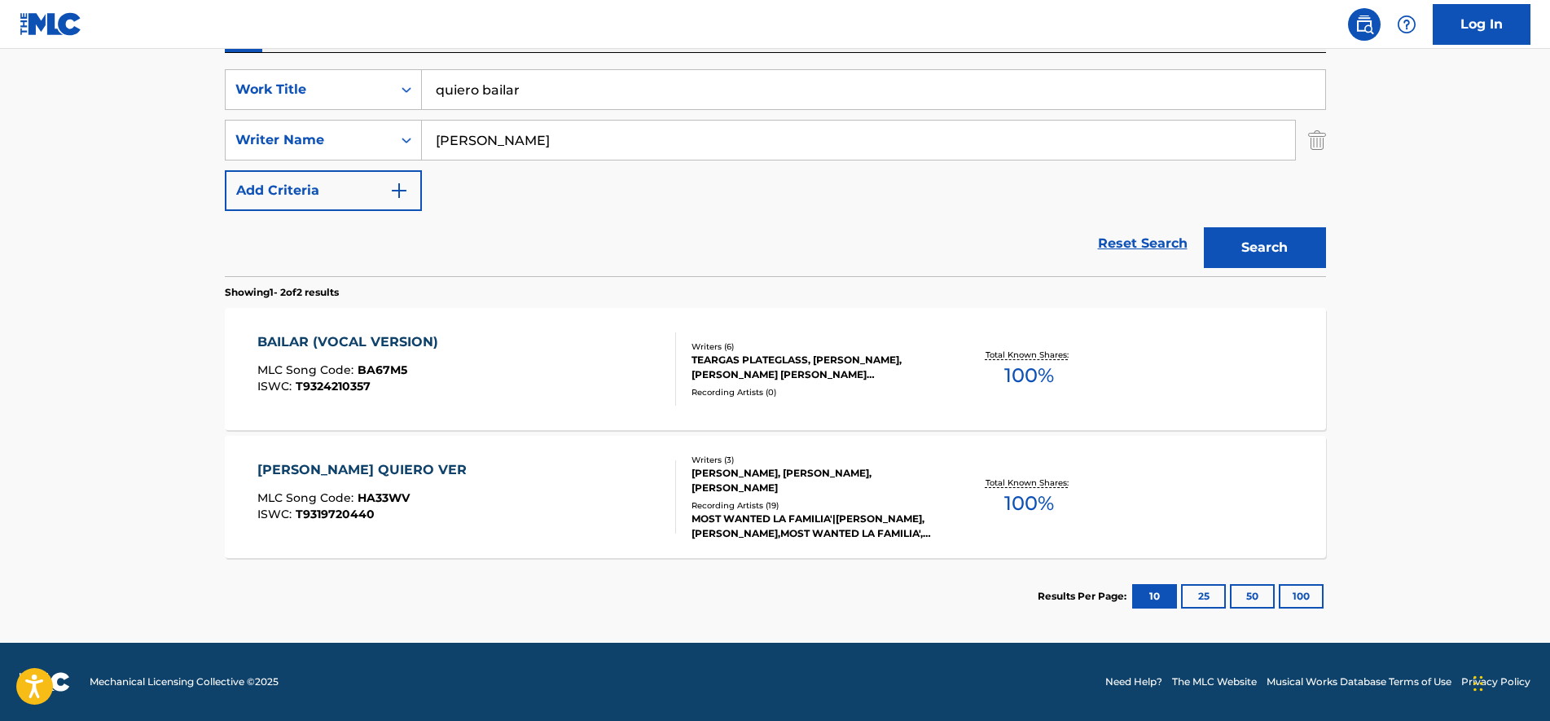
click at [402, 468] on div "HOY TE QUIERO VER" at bounding box center [365, 470] width 217 height 20
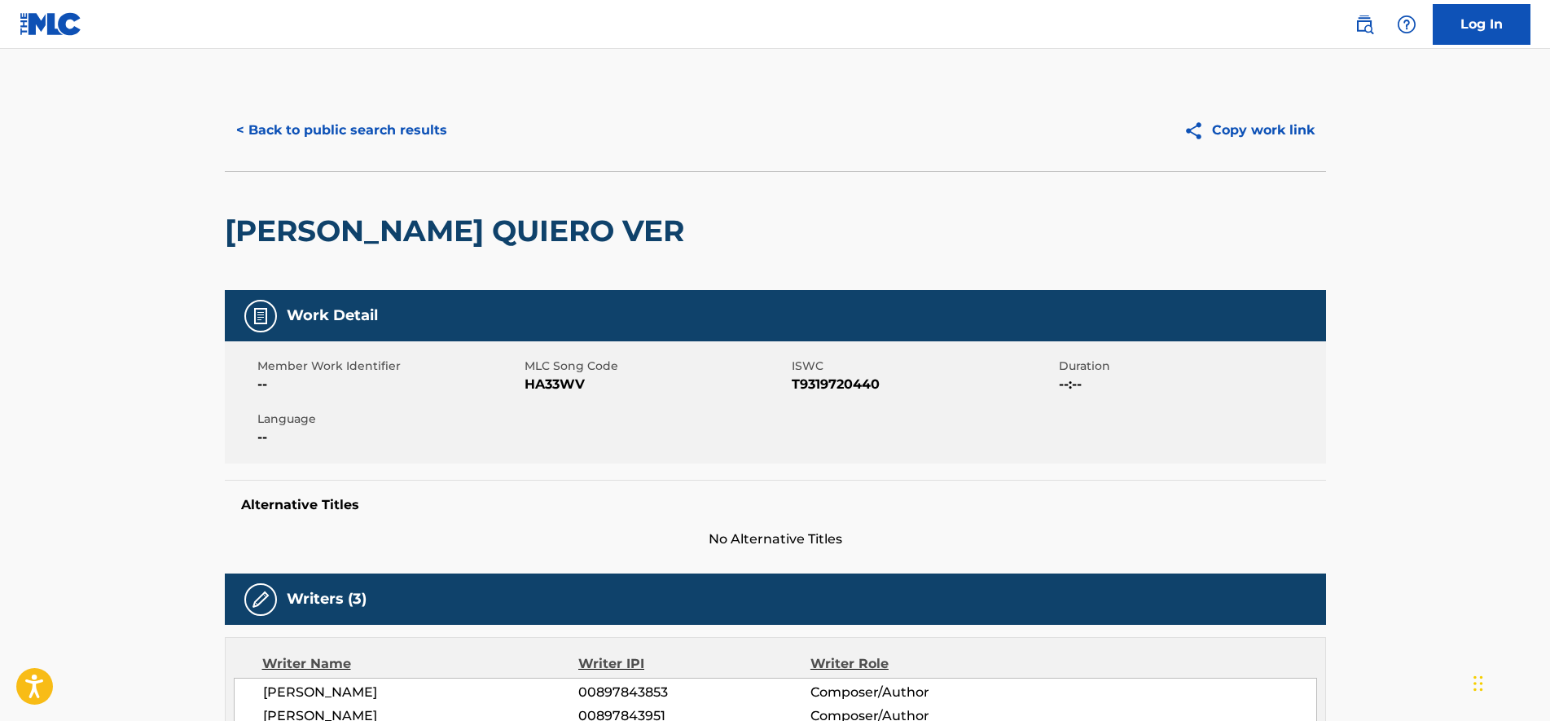
scroll to position [204, 0]
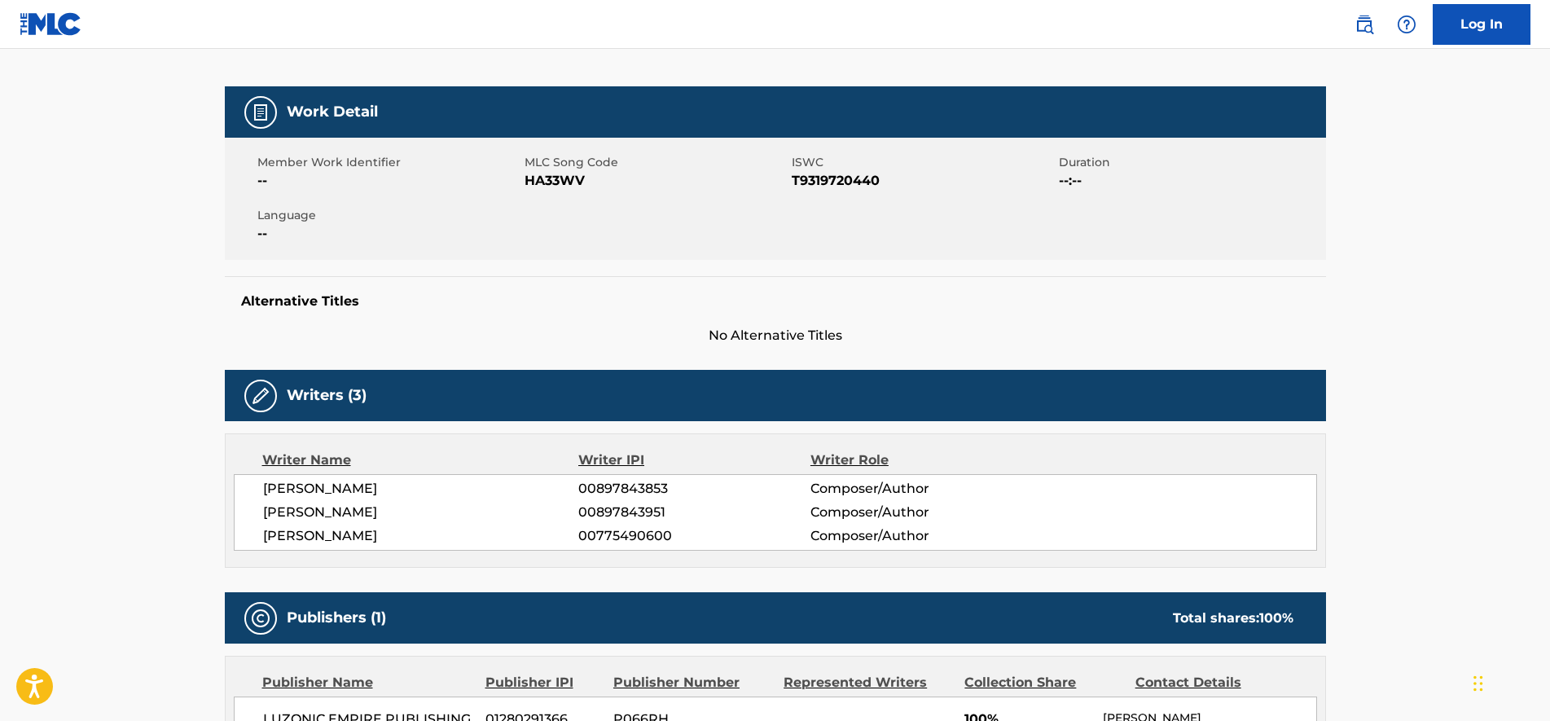
drag, startPoint x: 256, startPoint y: 534, endPoint x: 436, endPoint y: 539, distance: 180.1
click at [436, 539] on div "EMELVIN DIAZ MERCADO 00897843853 Composer/Author YERANDY SANCHEZ SANTANA 008978…" at bounding box center [775, 512] width 1083 height 77
drag, startPoint x: 436, startPoint y: 539, endPoint x: 674, endPoint y: 535, distance: 238.7
click at [674, 535] on span "00775490600" at bounding box center [693, 536] width 231 height 20
drag, startPoint x: 692, startPoint y: 534, endPoint x: 560, endPoint y: 534, distance: 132.8
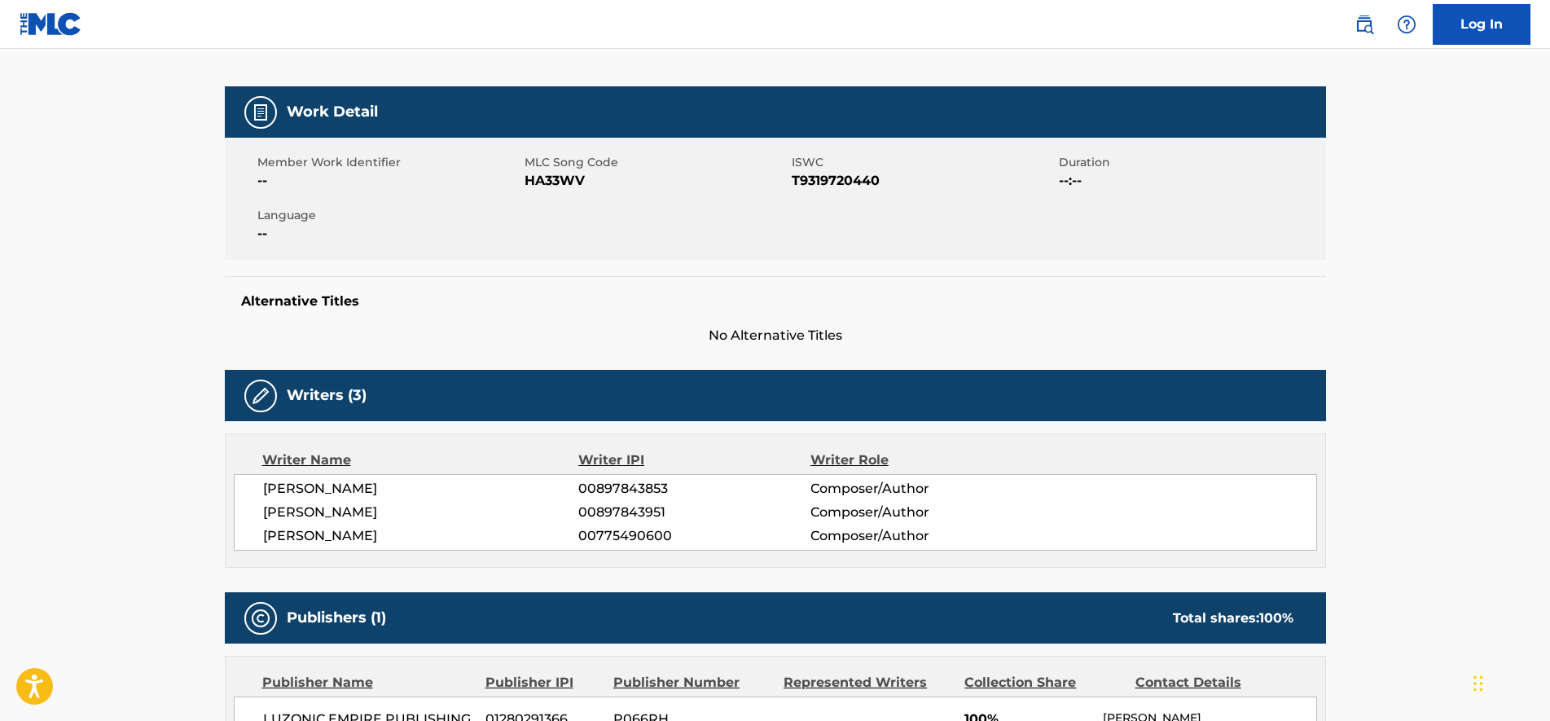
click at [560, 534] on div "DARLENE ALFONSECA 00775490600 Composer/Author" at bounding box center [789, 536] width 1053 height 20
copy div "00775490600"
click at [213, 450] on div "< Back to public search results Copy work link HOY TE QUIERO VER Work Detail Me…" at bounding box center [775, 667] width 1140 height 1562
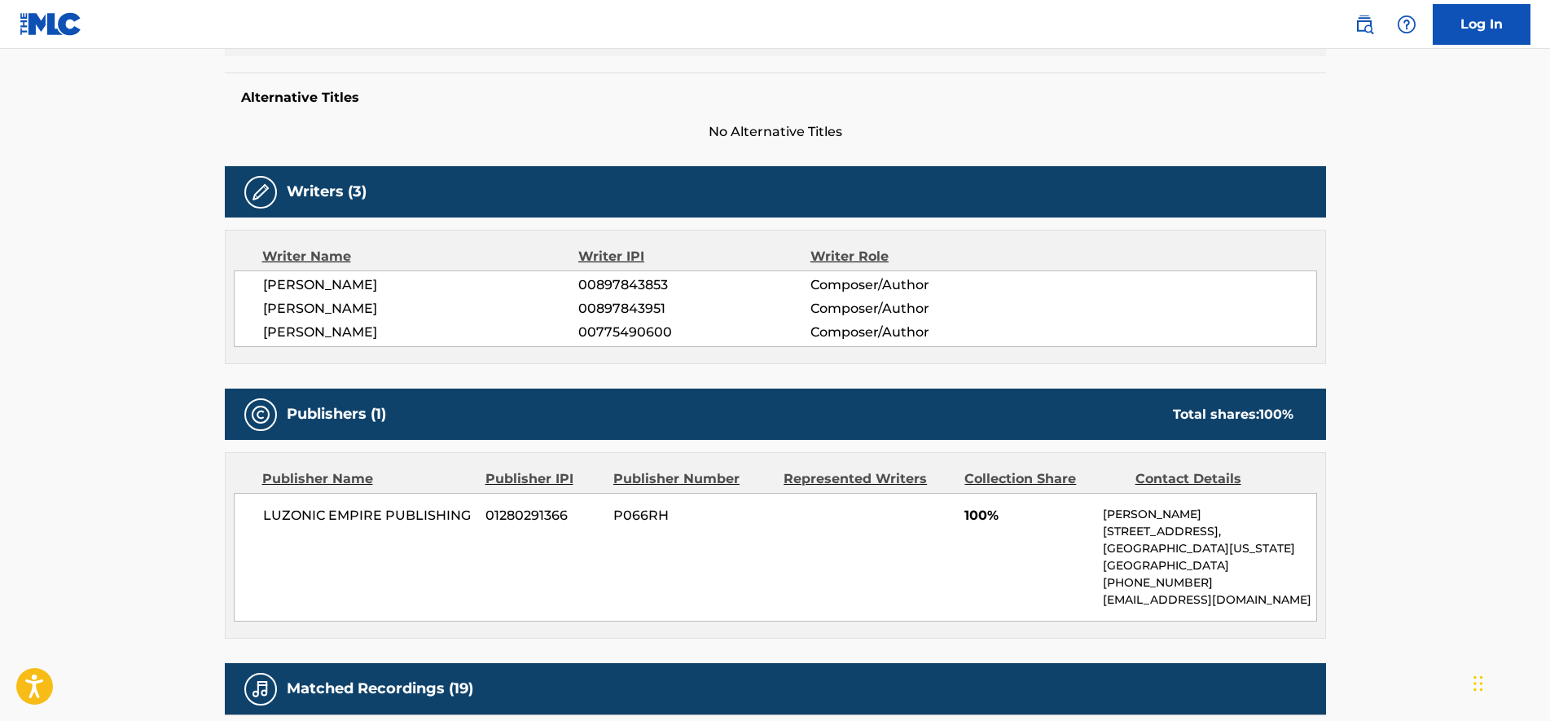
scroll to position [713, 0]
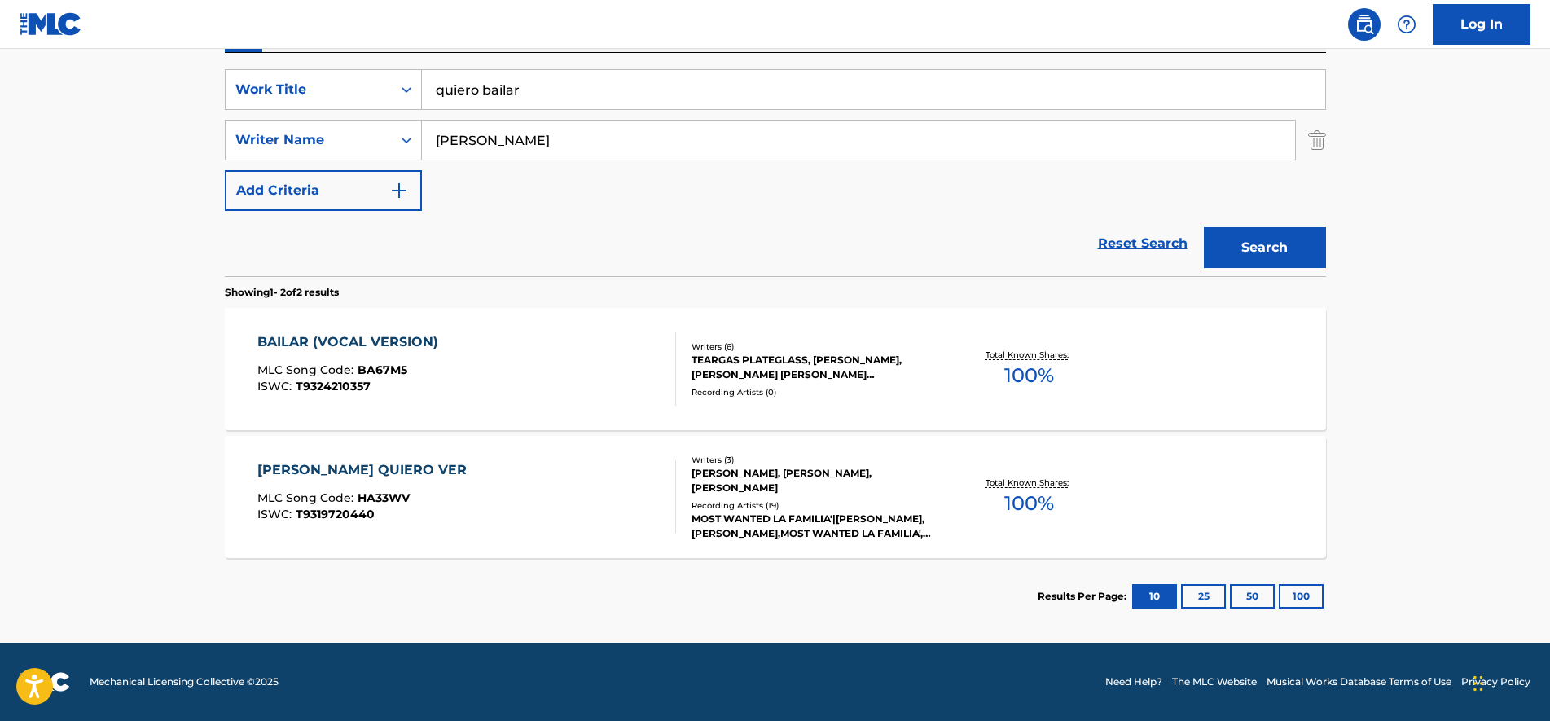
scroll to position [191, 0]
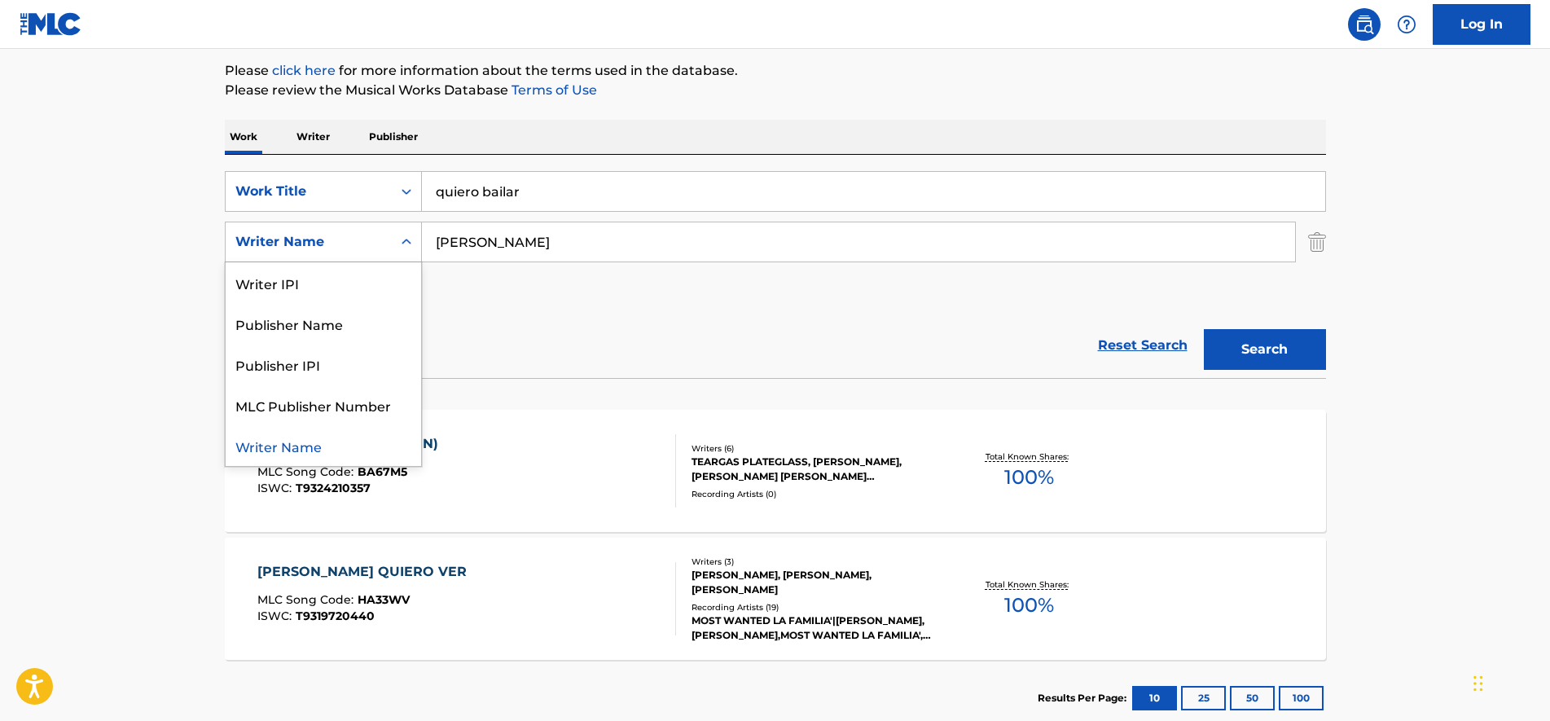
click at [359, 242] on div "Writer Name" at bounding box center [308, 242] width 147 height 20
click at [353, 279] on div "Writer IPI" at bounding box center [324, 282] width 196 height 41
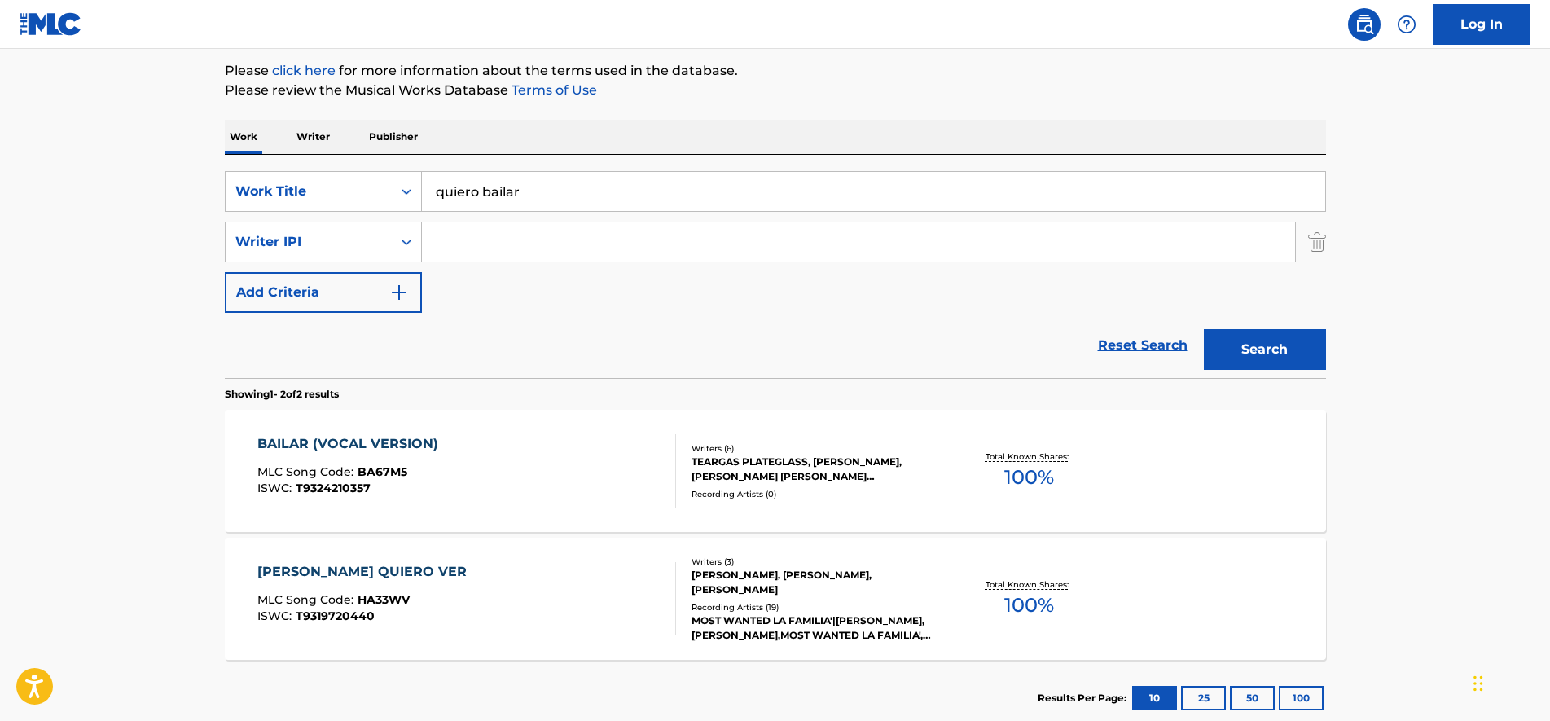
click at [472, 237] on input "Search Form" at bounding box center [858, 241] width 873 height 39
paste input "00775490600"
type input "00775490600"
click at [1315, 351] on button "Search" at bounding box center [1265, 349] width 122 height 41
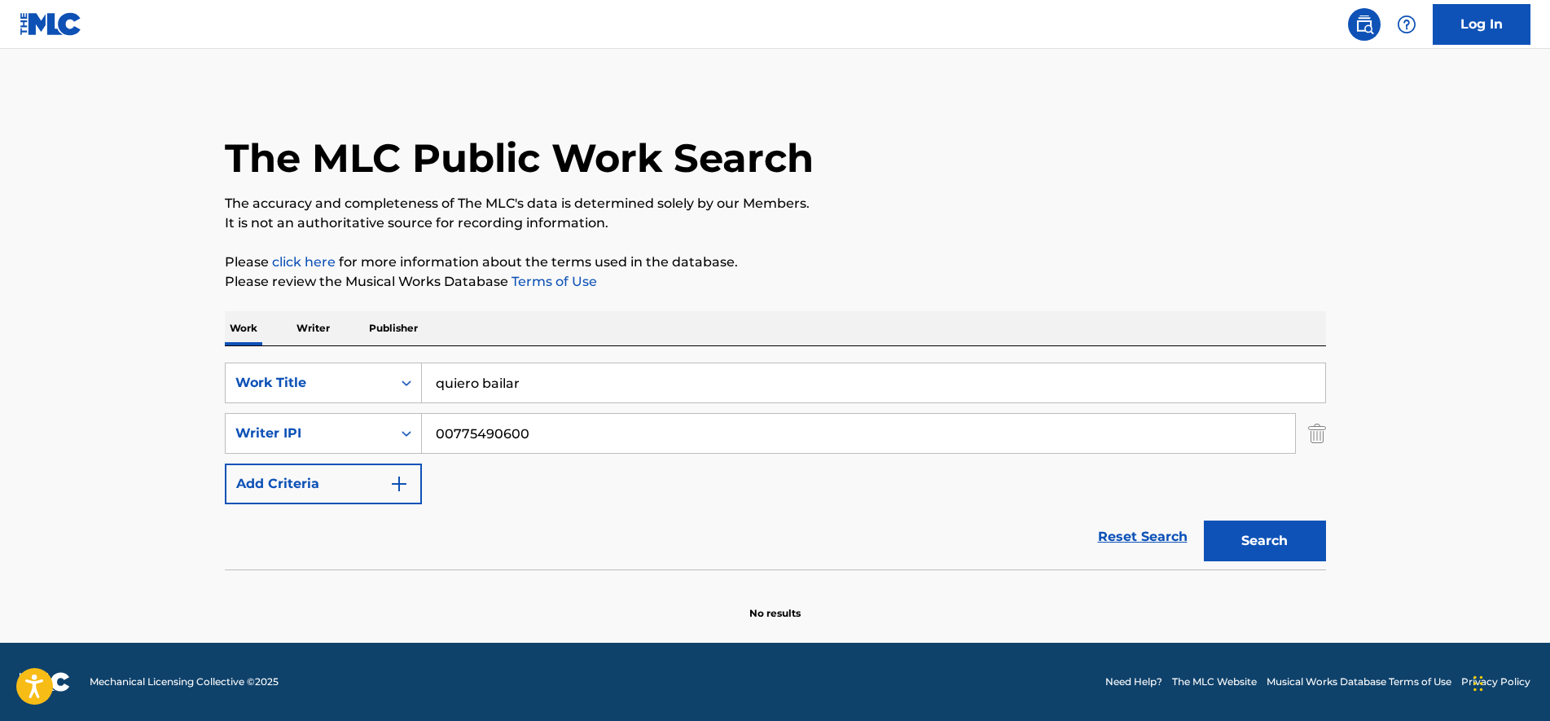
scroll to position [0, 0]
click at [320, 325] on p "Writer" at bounding box center [313, 328] width 43 height 34
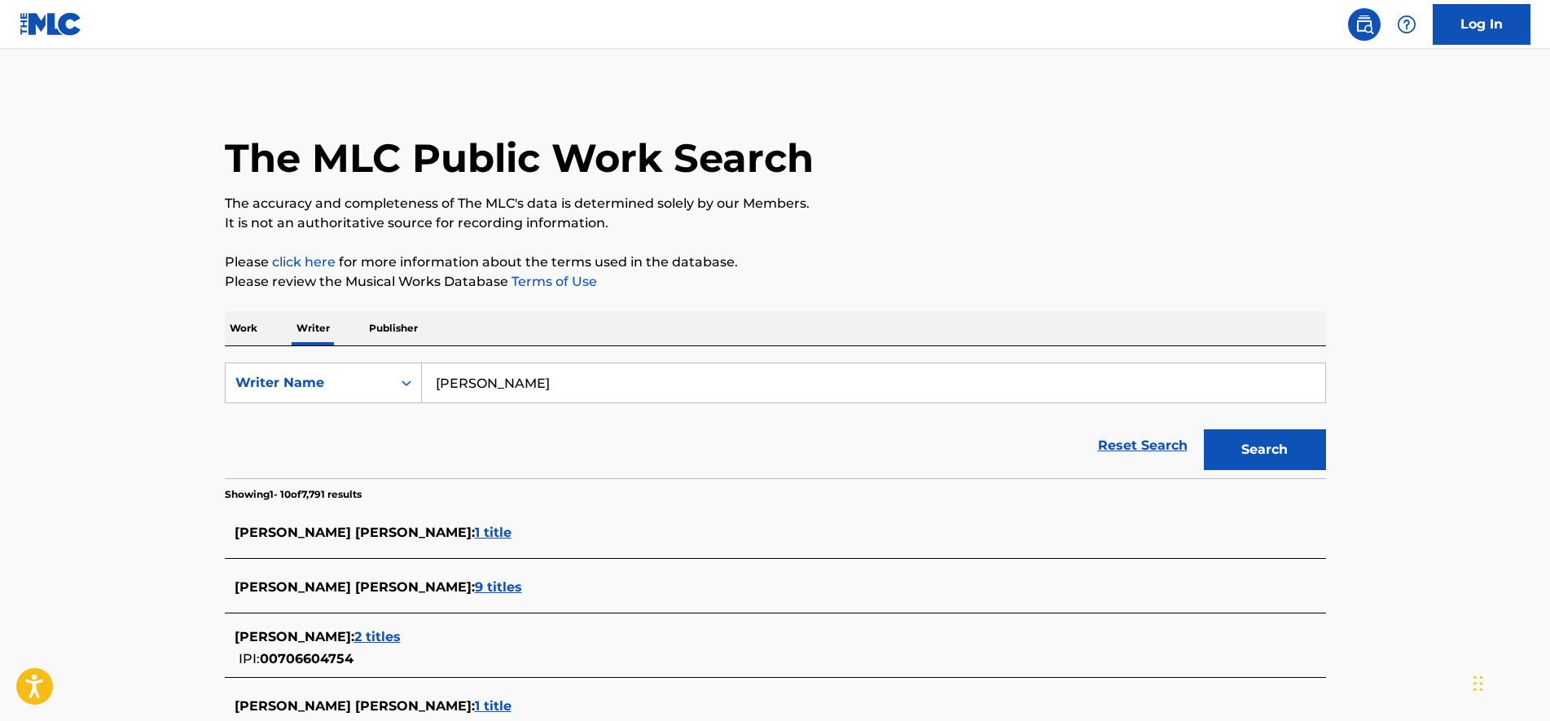
drag, startPoint x: 560, startPoint y: 390, endPoint x: 876, endPoint y: 403, distance: 316.3
click at [876, 402] on div "darlene alfonseca diaz" at bounding box center [873, 382] width 903 height 39
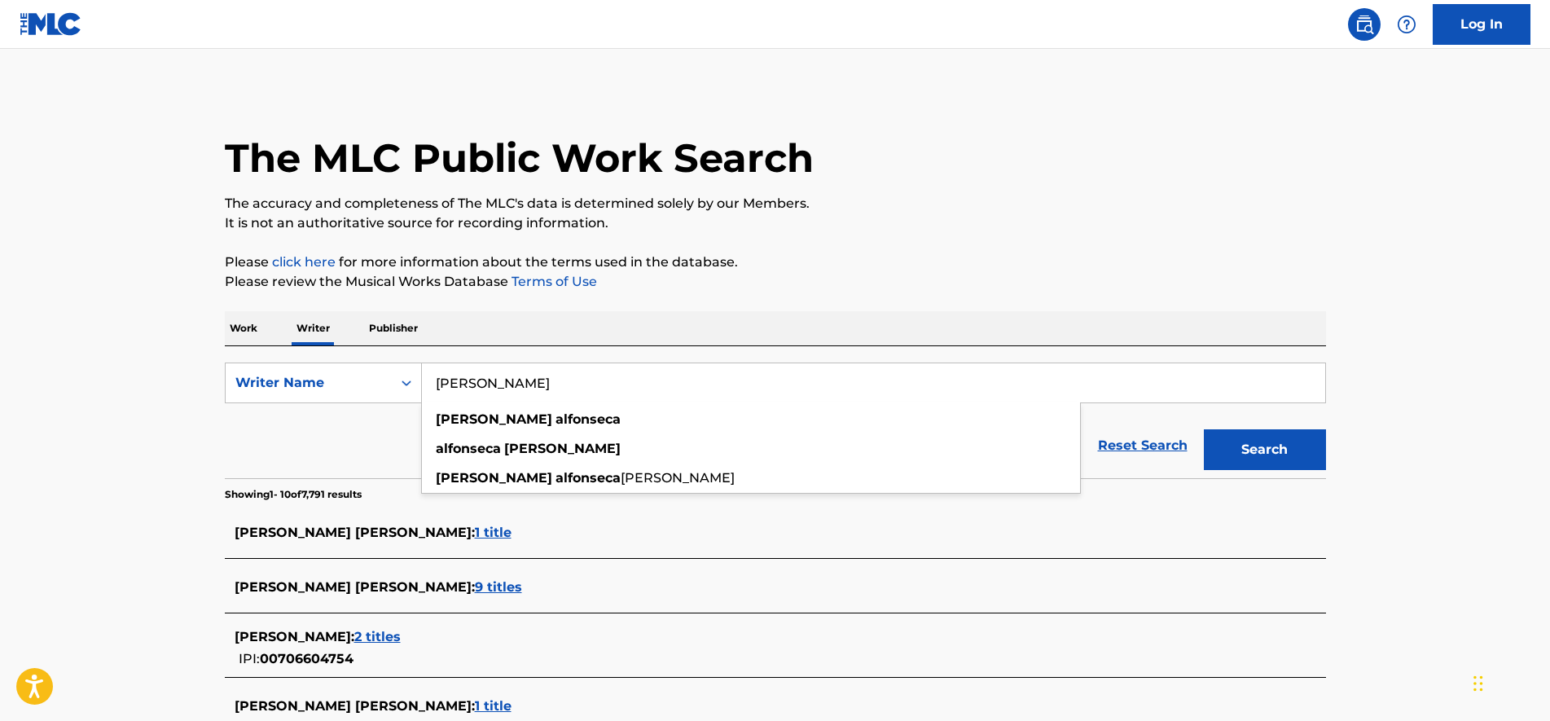
type input "darlene alfonseca"
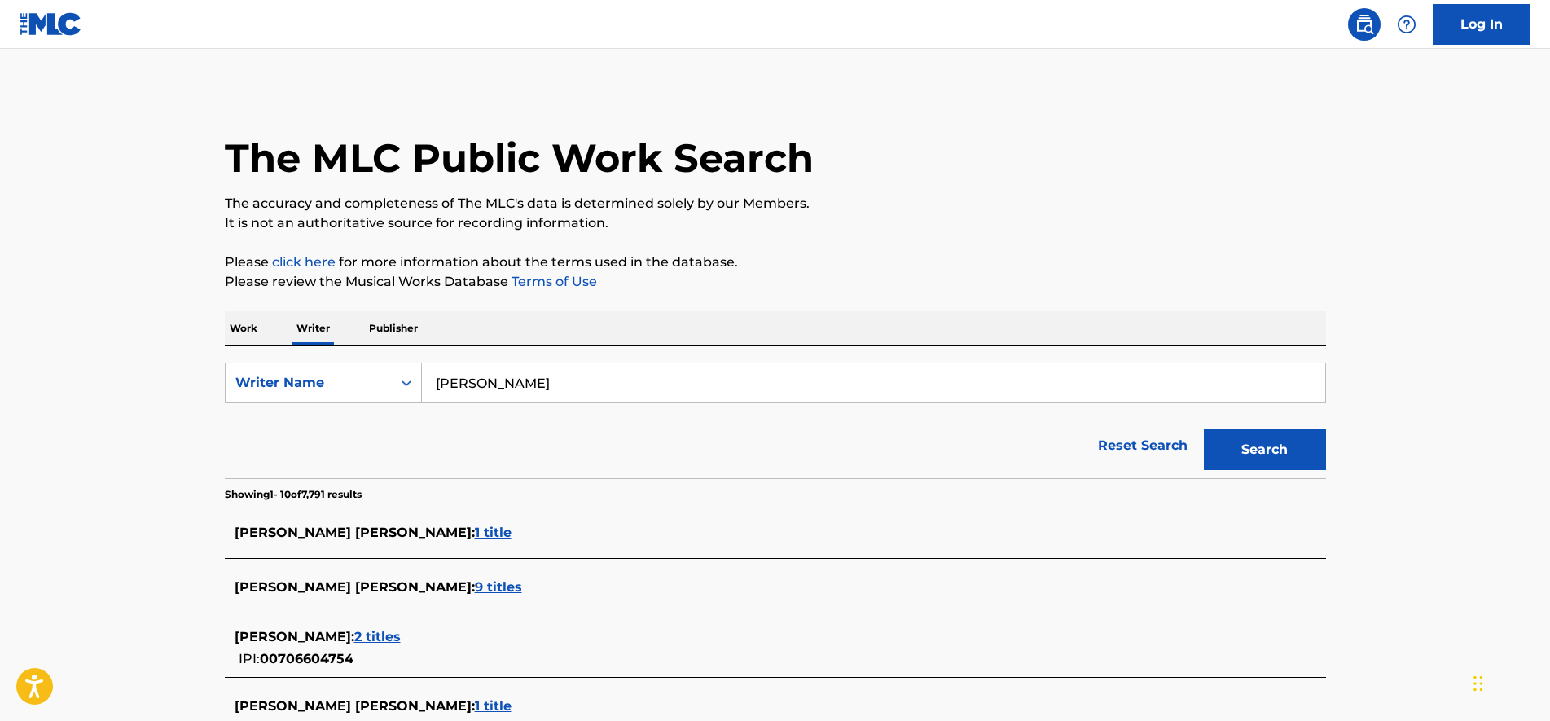
click at [1265, 443] on button "Search" at bounding box center [1265, 449] width 122 height 41
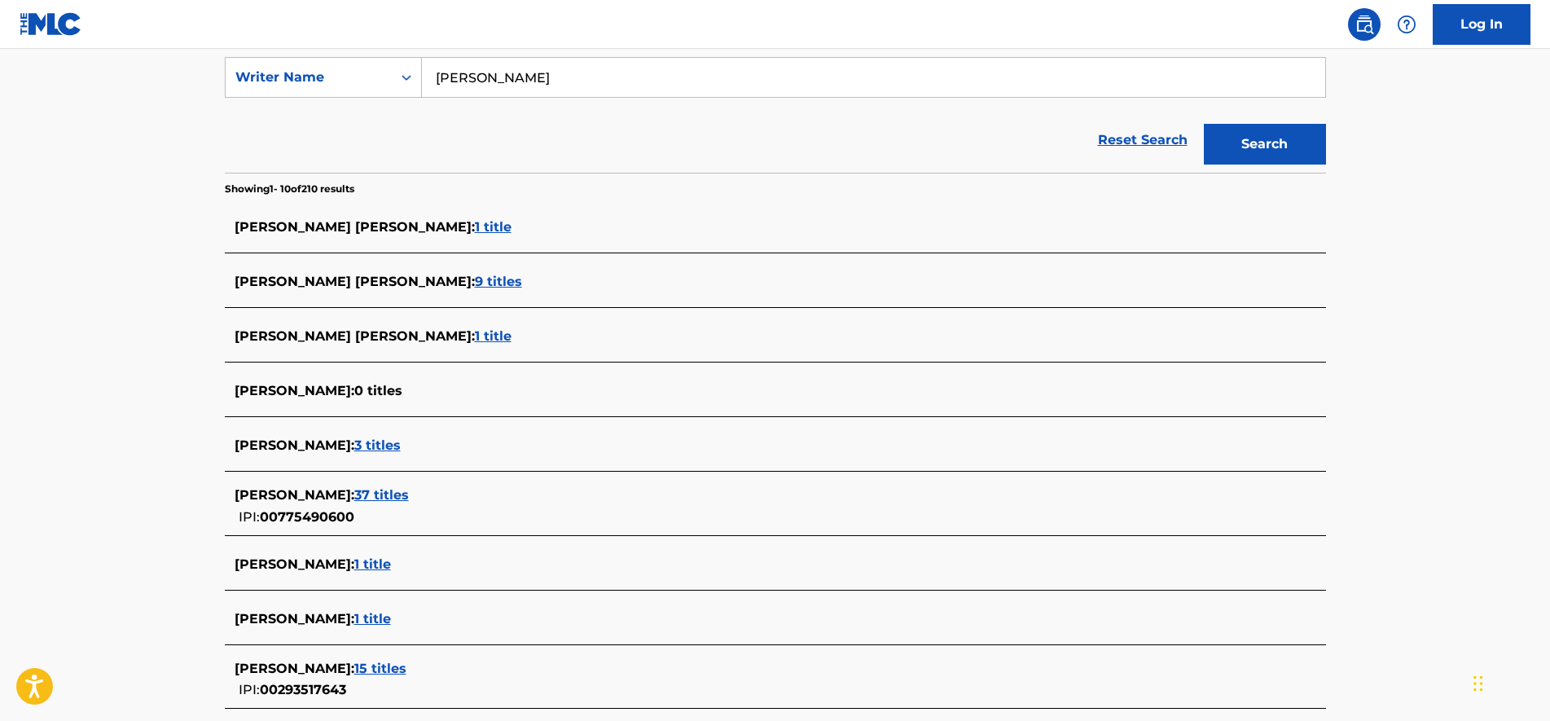
scroll to position [518, 0]
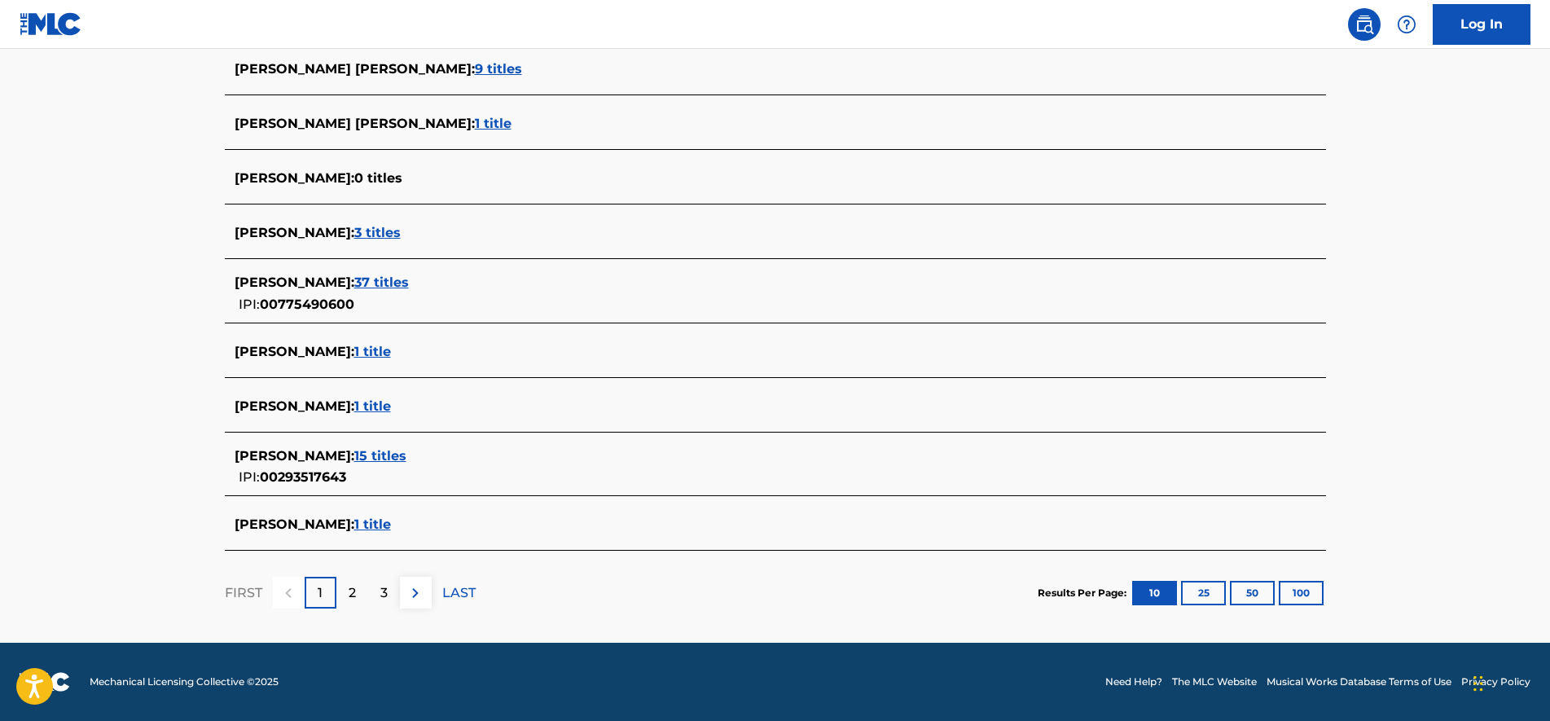
click at [391, 521] on span "1 title" at bounding box center [372, 523] width 37 height 15
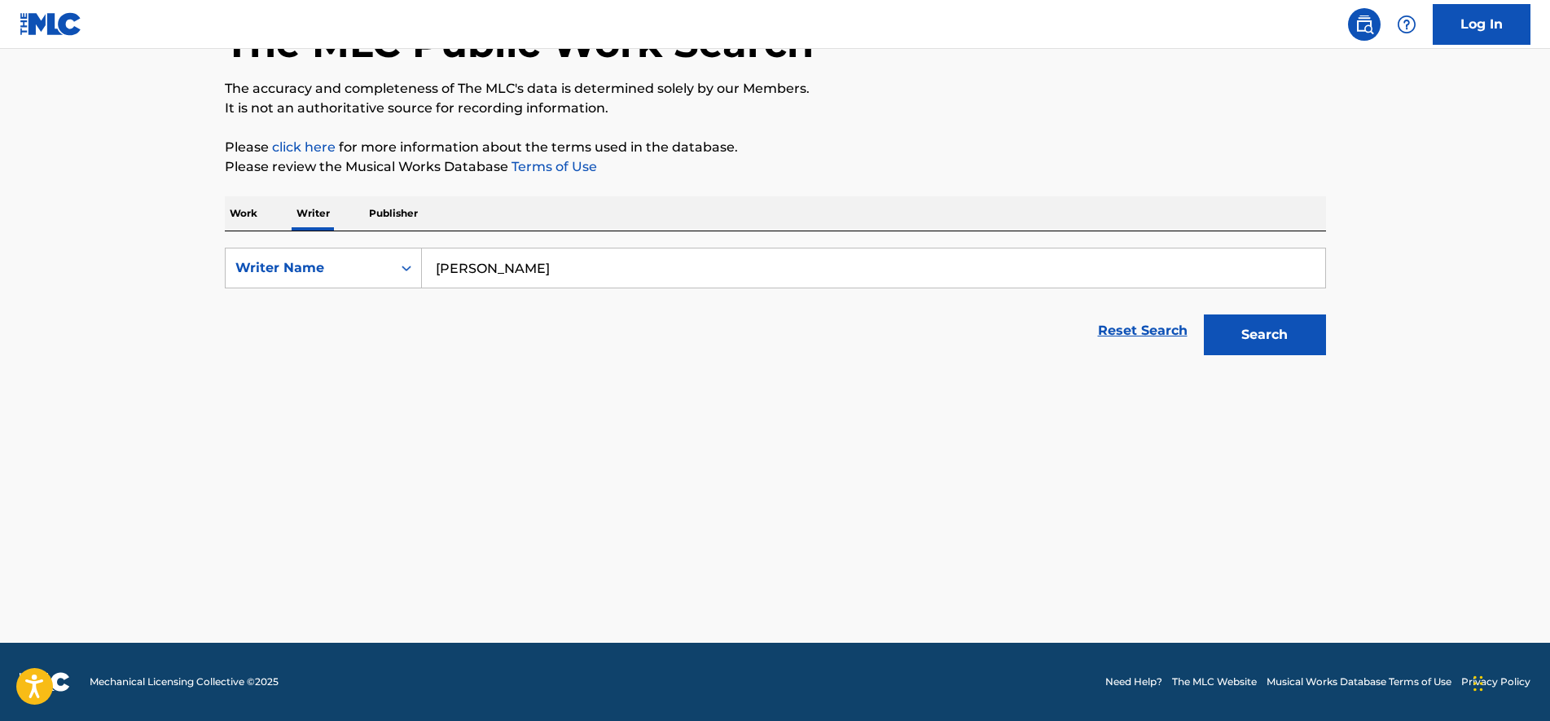
scroll to position [115, 0]
